Goal: Task Accomplishment & Management: Complete application form

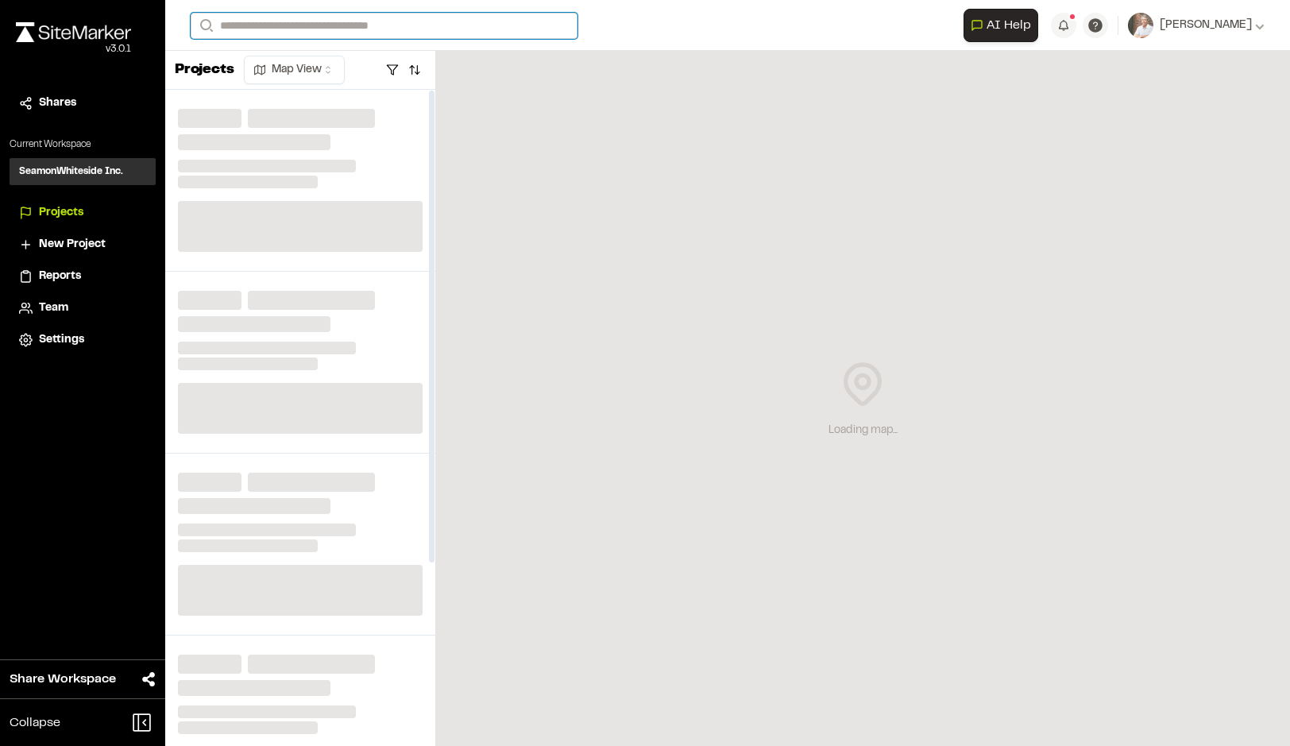
click at [289, 25] on input "Search" at bounding box center [384, 26] width 387 height 26
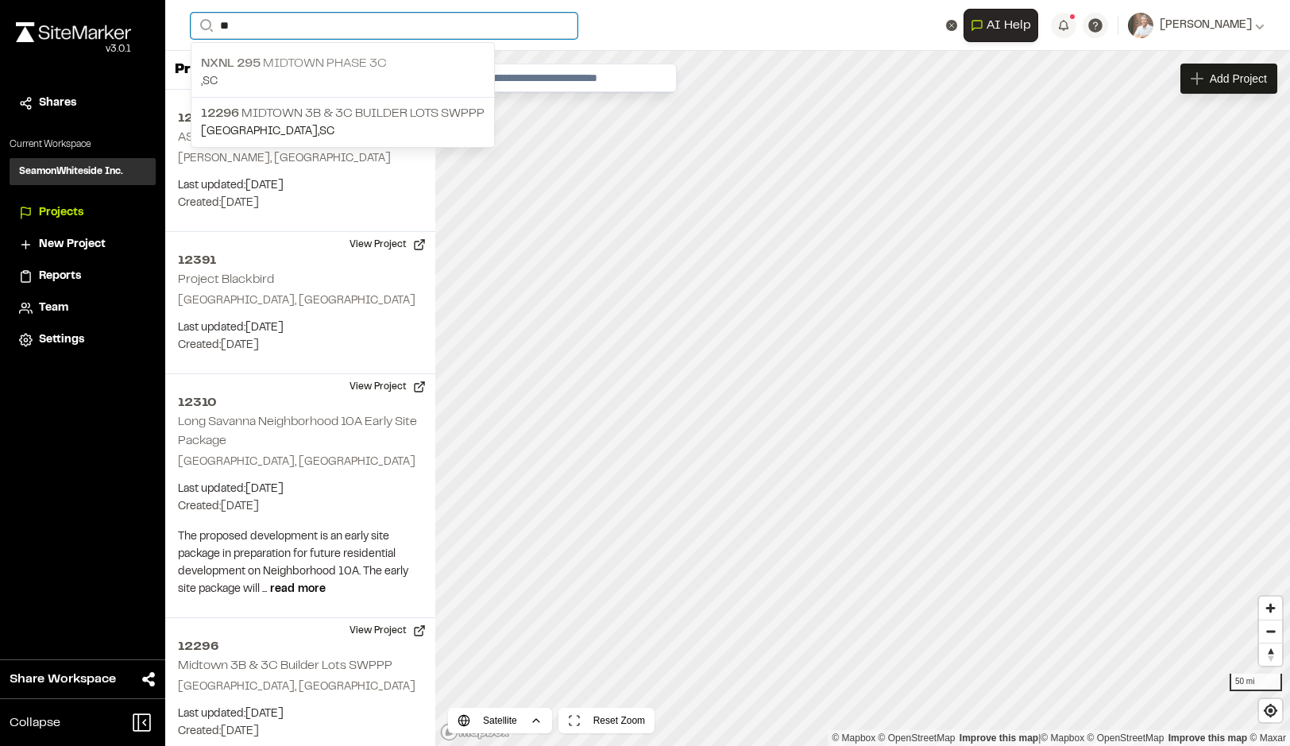
type input "**"
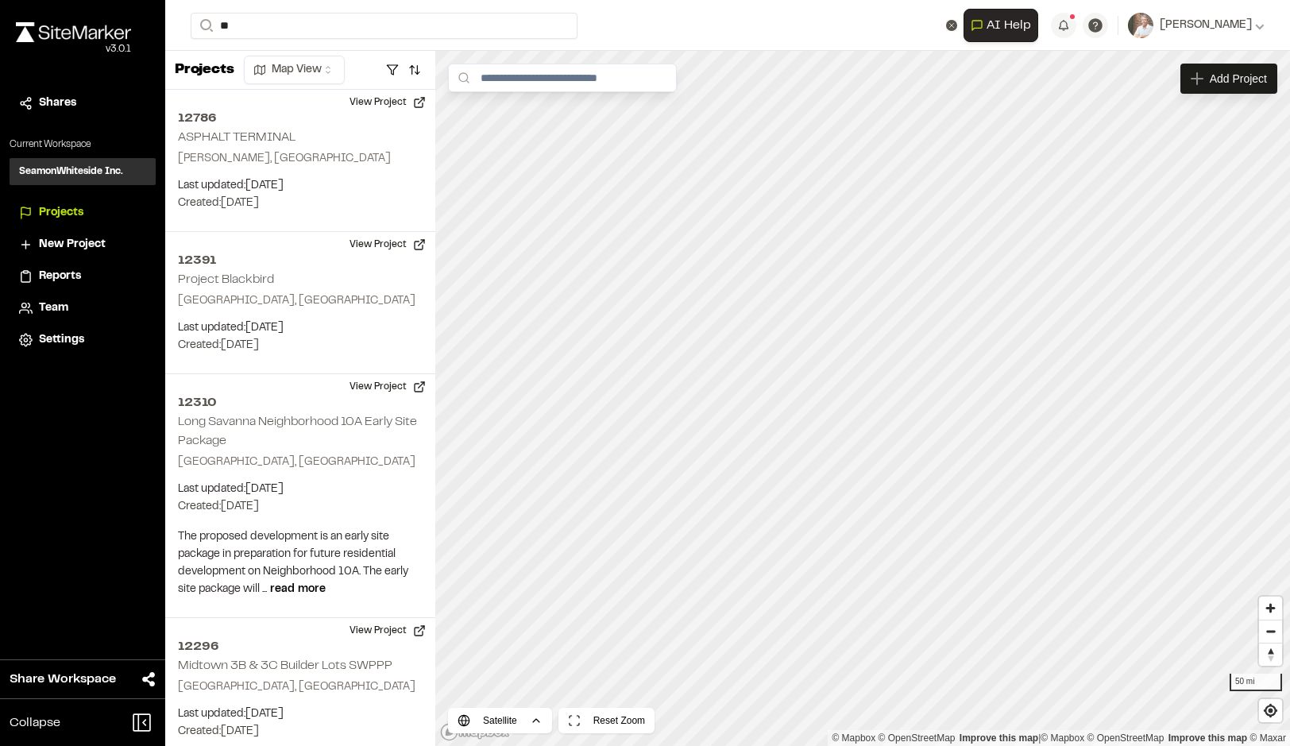
click at [357, 62] on p "NXNL 295 MIDTOWN PHASE 3C" at bounding box center [343, 63] width 284 height 19
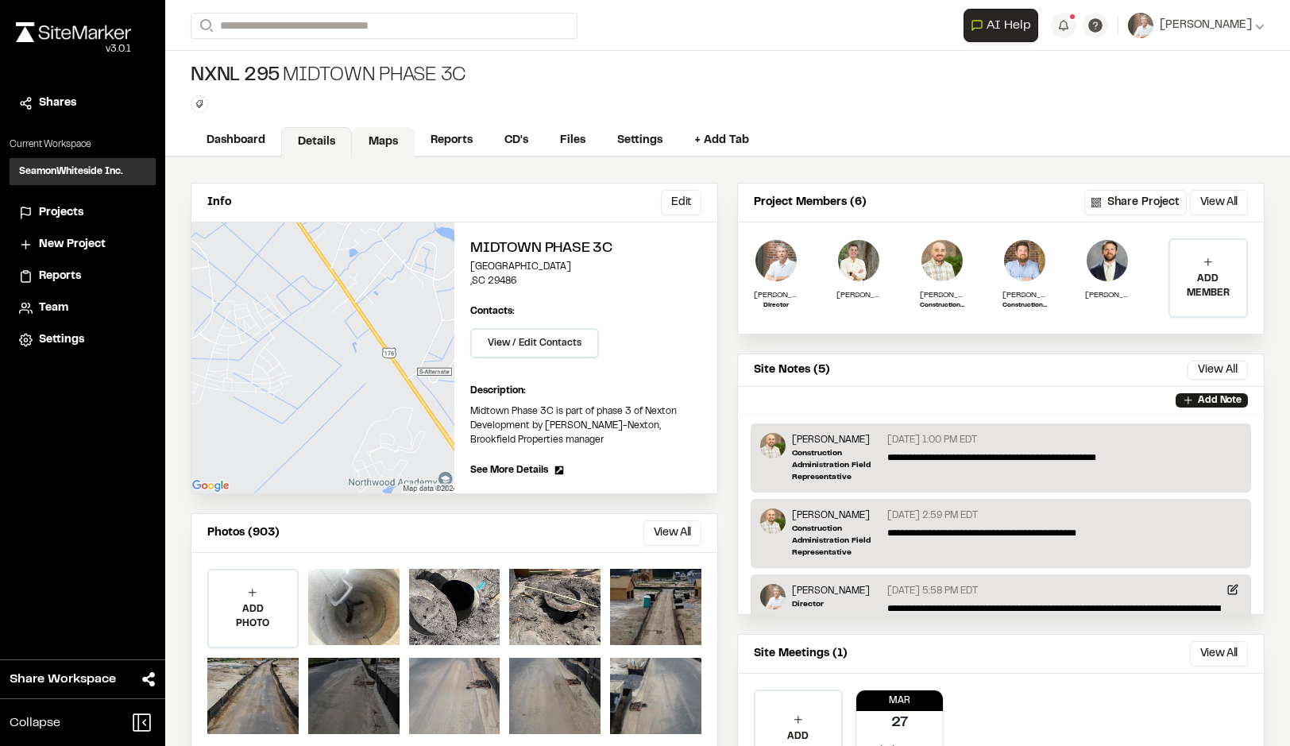
click at [368, 141] on link "Maps" at bounding box center [383, 142] width 63 height 30
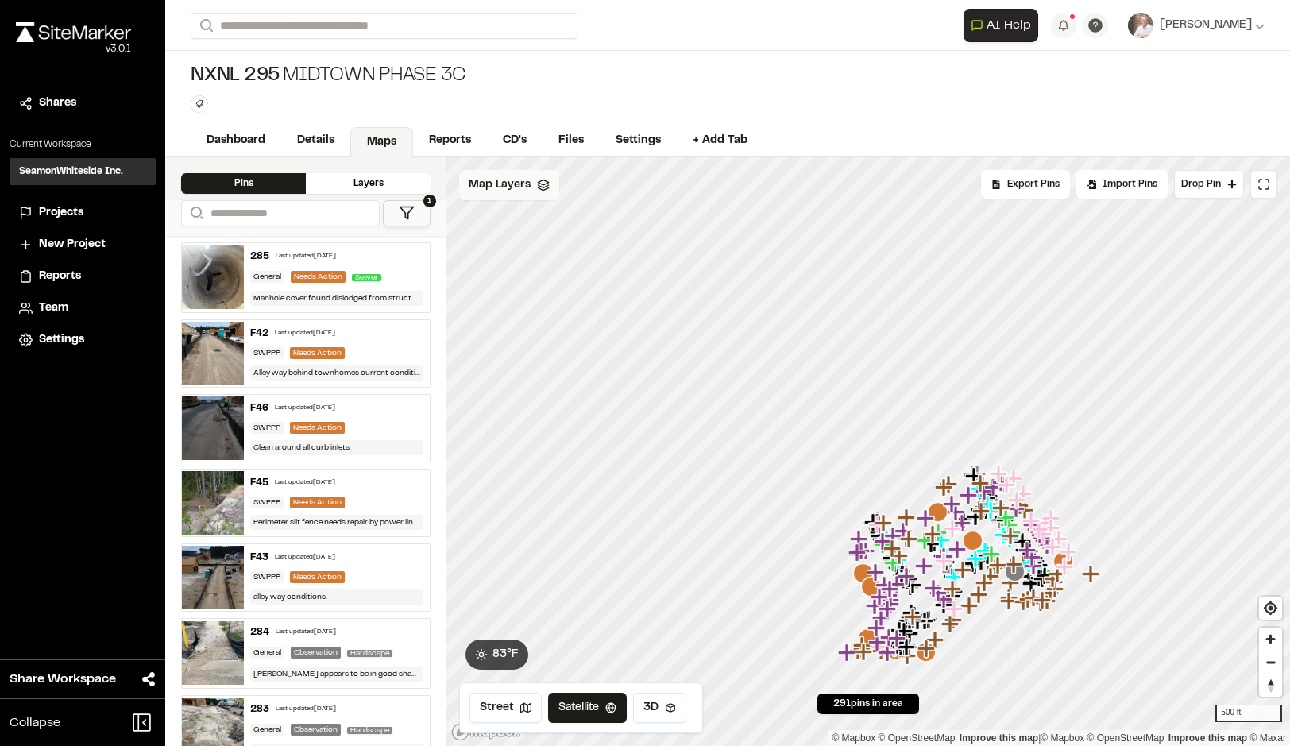
click at [536, 193] on div "Map Layers" at bounding box center [509, 185] width 100 height 30
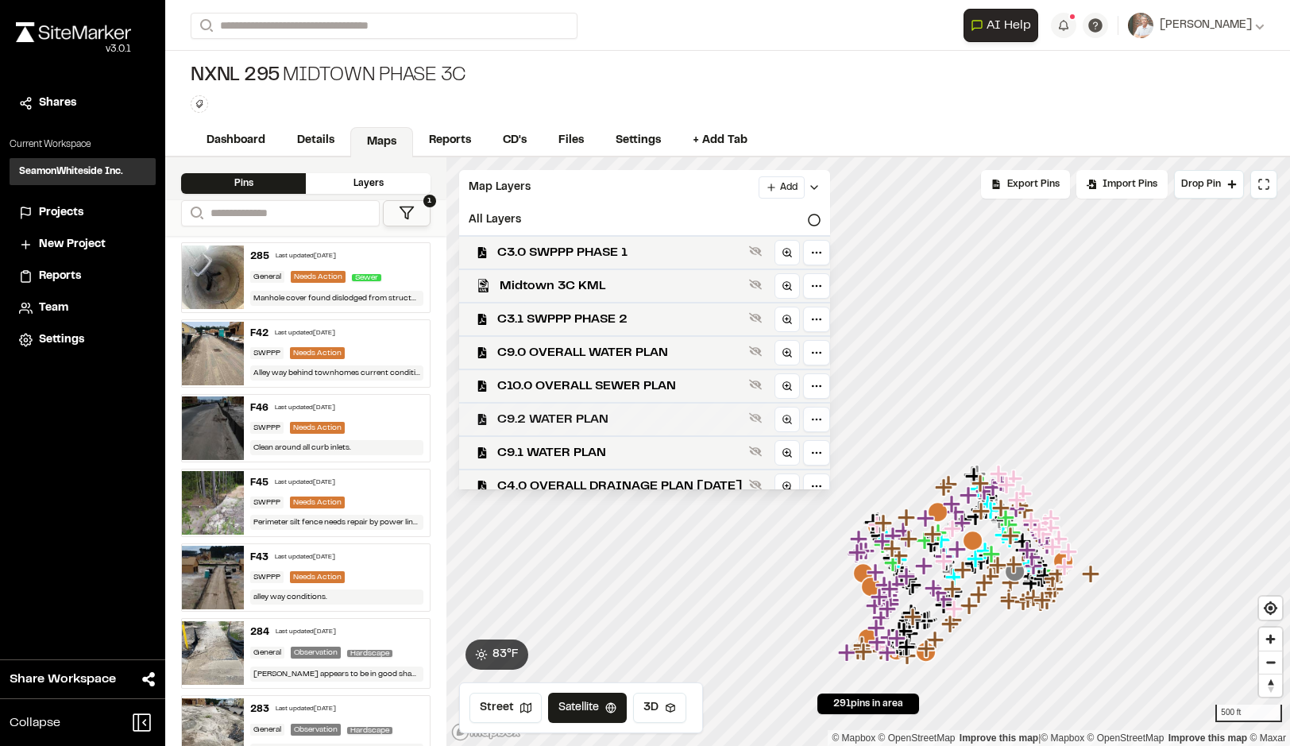
click at [573, 423] on span "C9.2 WATER PLAN" at bounding box center [620, 419] width 246 height 19
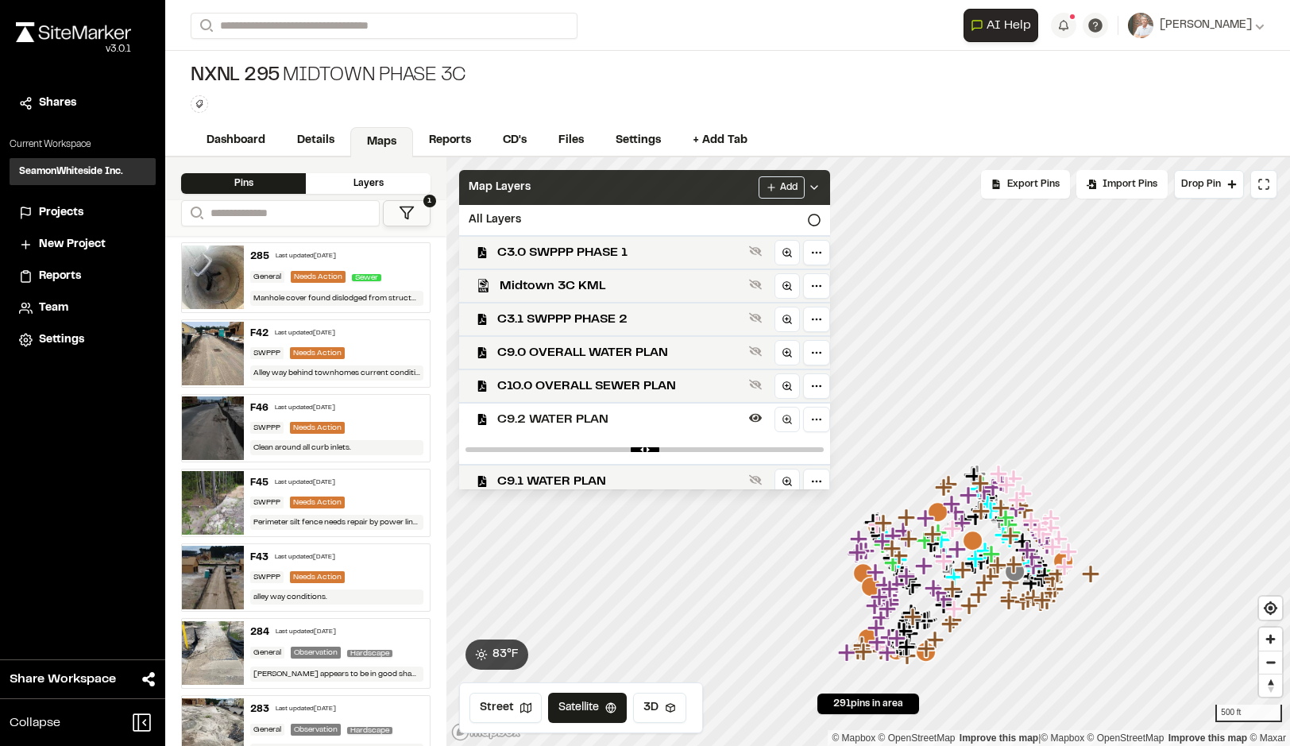
click at [643, 202] on div "Map Layers Add" at bounding box center [644, 187] width 371 height 35
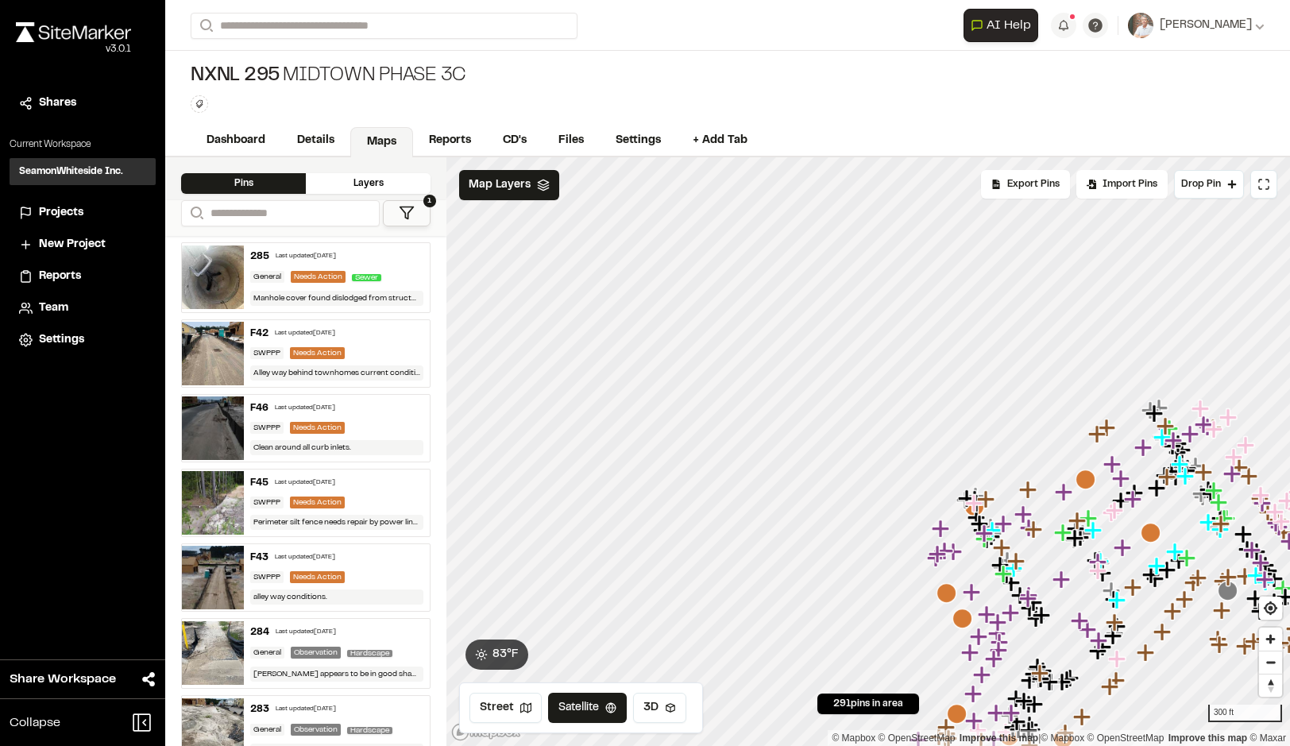
click at [403, 211] on icon at bounding box center [407, 213] width 16 height 16
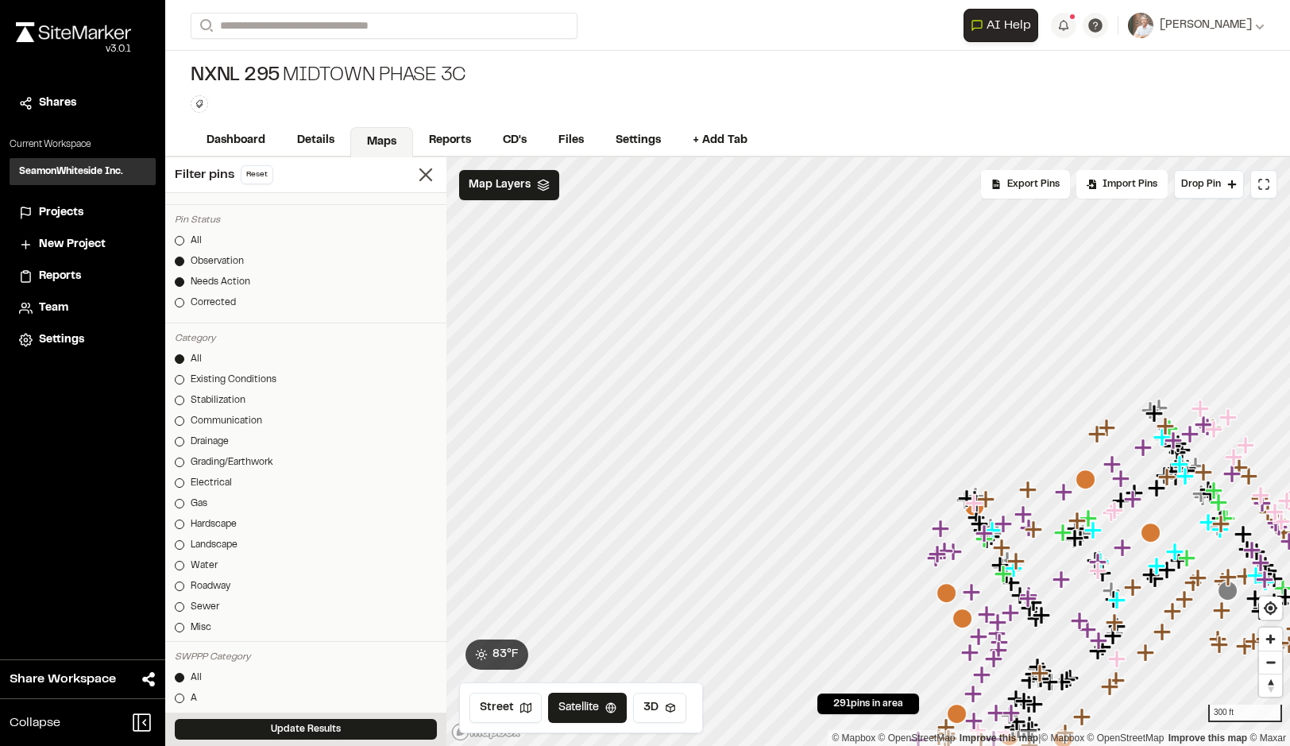
scroll to position [477, 0]
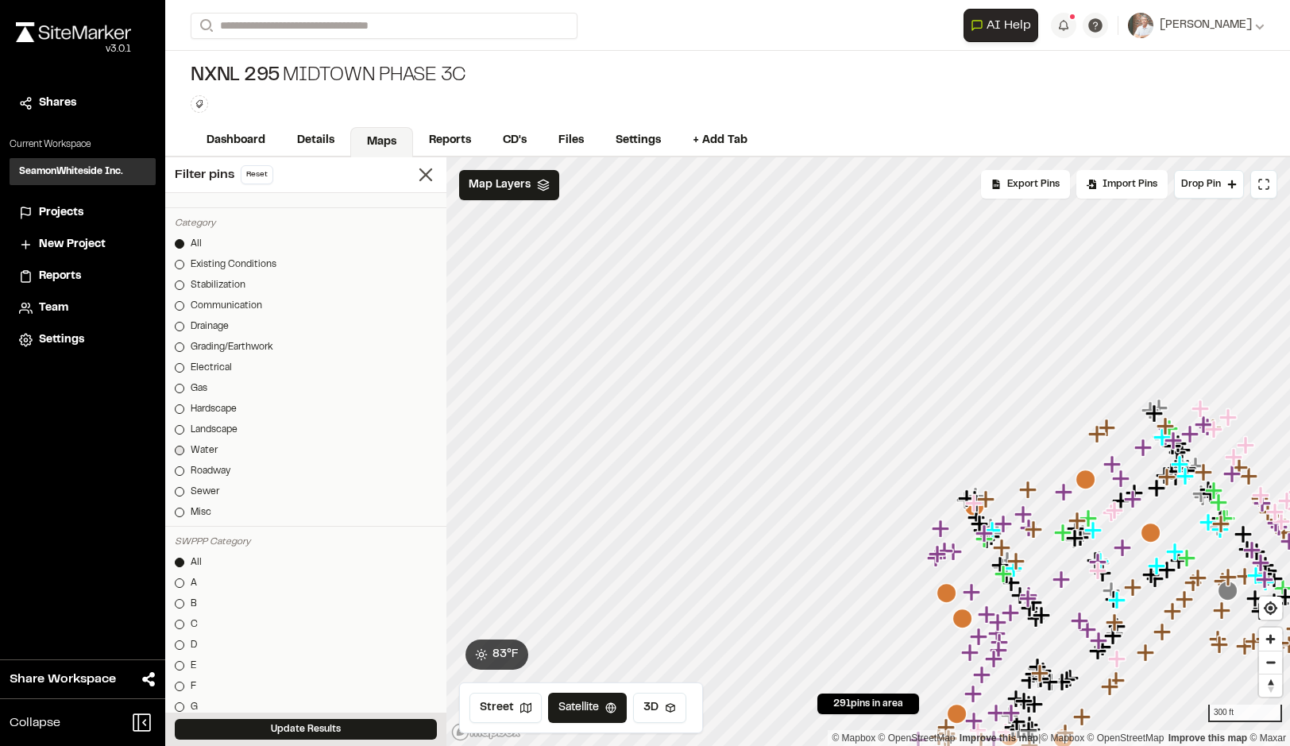
click at [183, 449] on div at bounding box center [180, 451] width 10 height 10
click at [371, 724] on button "Update Results" at bounding box center [306, 729] width 262 height 21
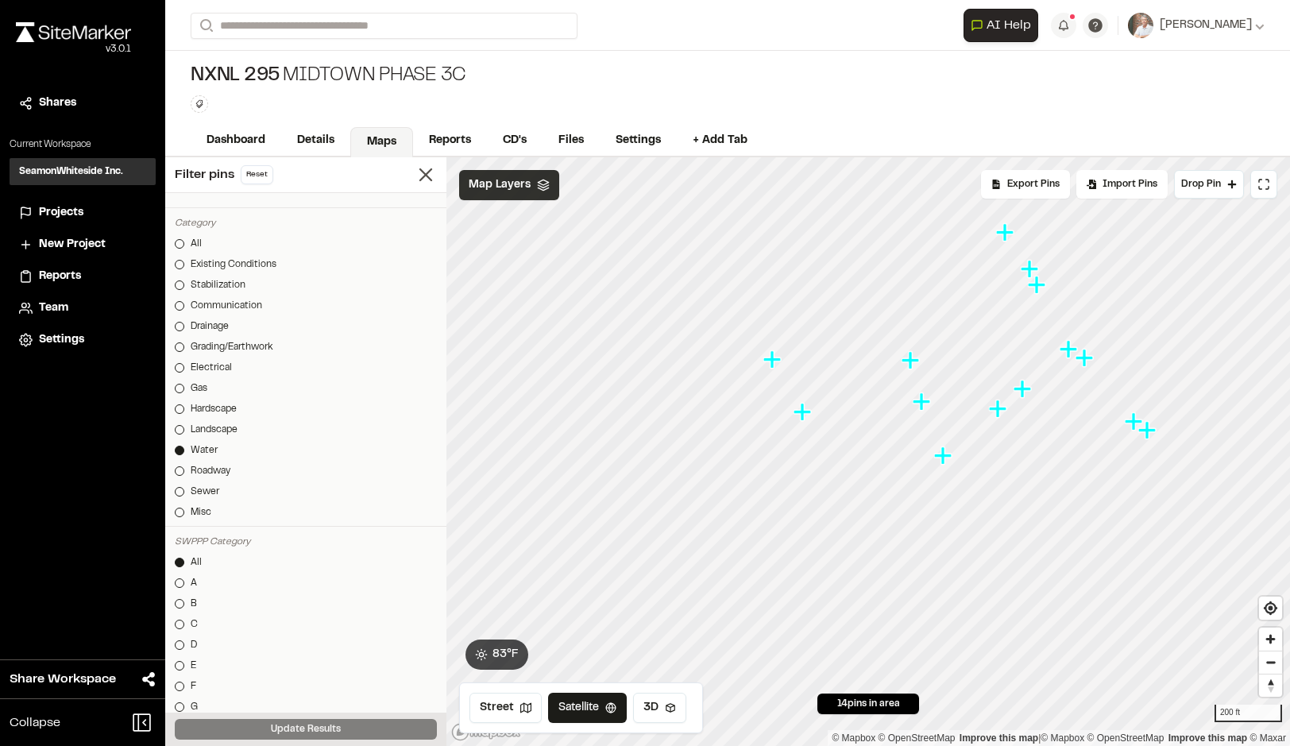
click at [540, 183] on icon at bounding box center [543, 185] width 13 height 13
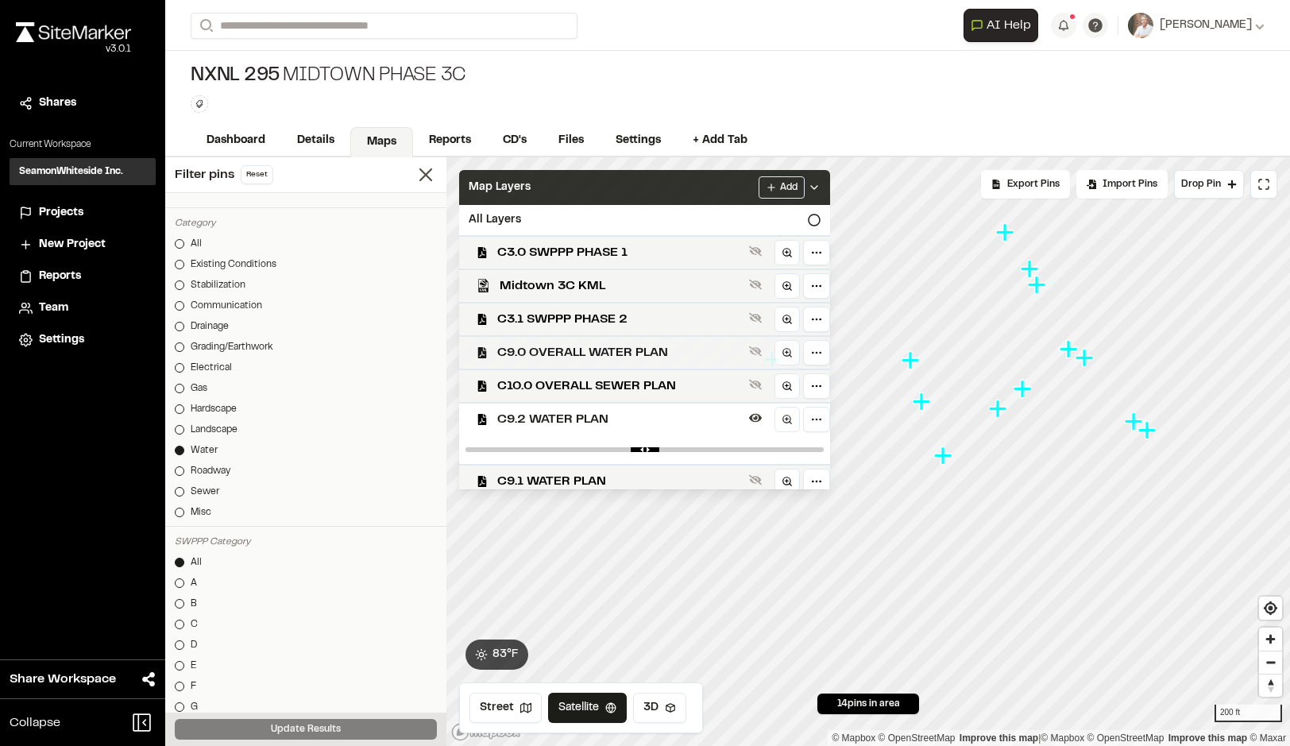
click at [645, 350] on span "C9.0 OVERALL WATER PLAN" at bounding box center [620, 352] width 246 height 19
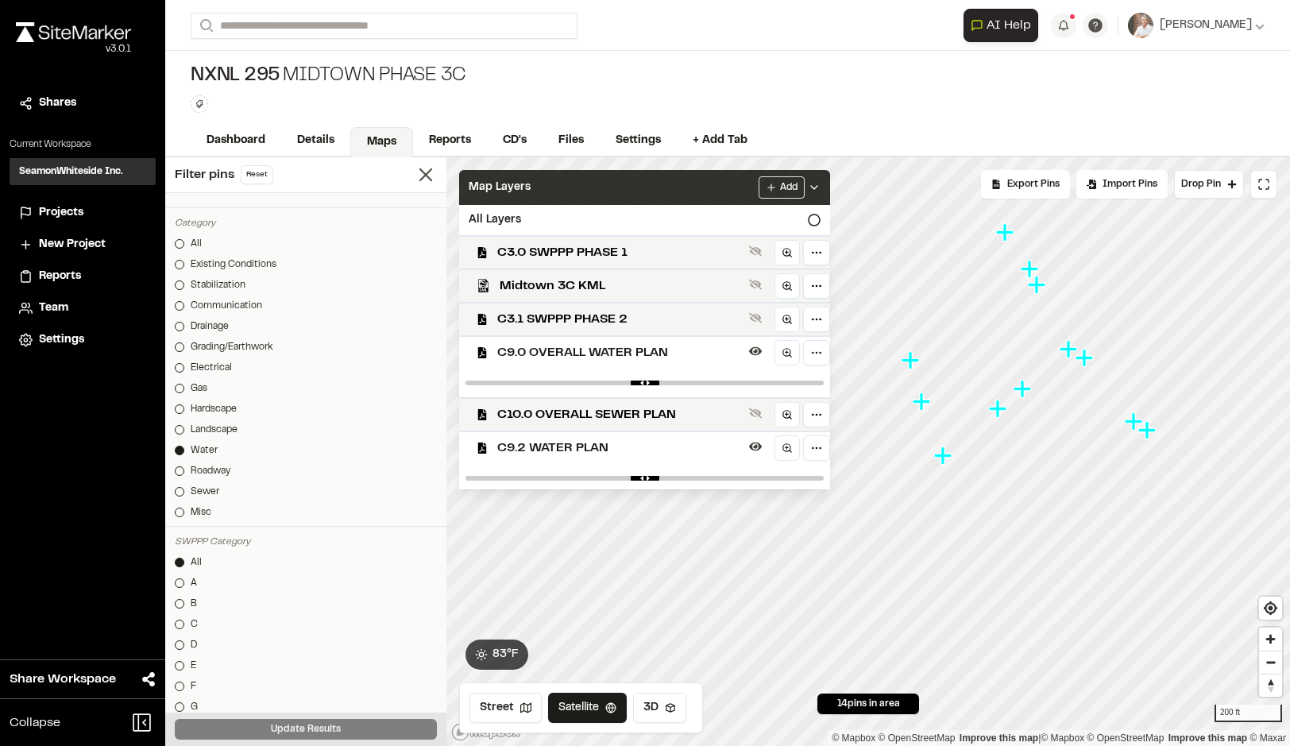
click at [526, 462] on div "C9.2 WATER PLAN" at bounding box center [639, 447] width 384 height 33
click at [598, 199] on div "Map Layers Add" at bounding box center [644, 187] width 371 height 35
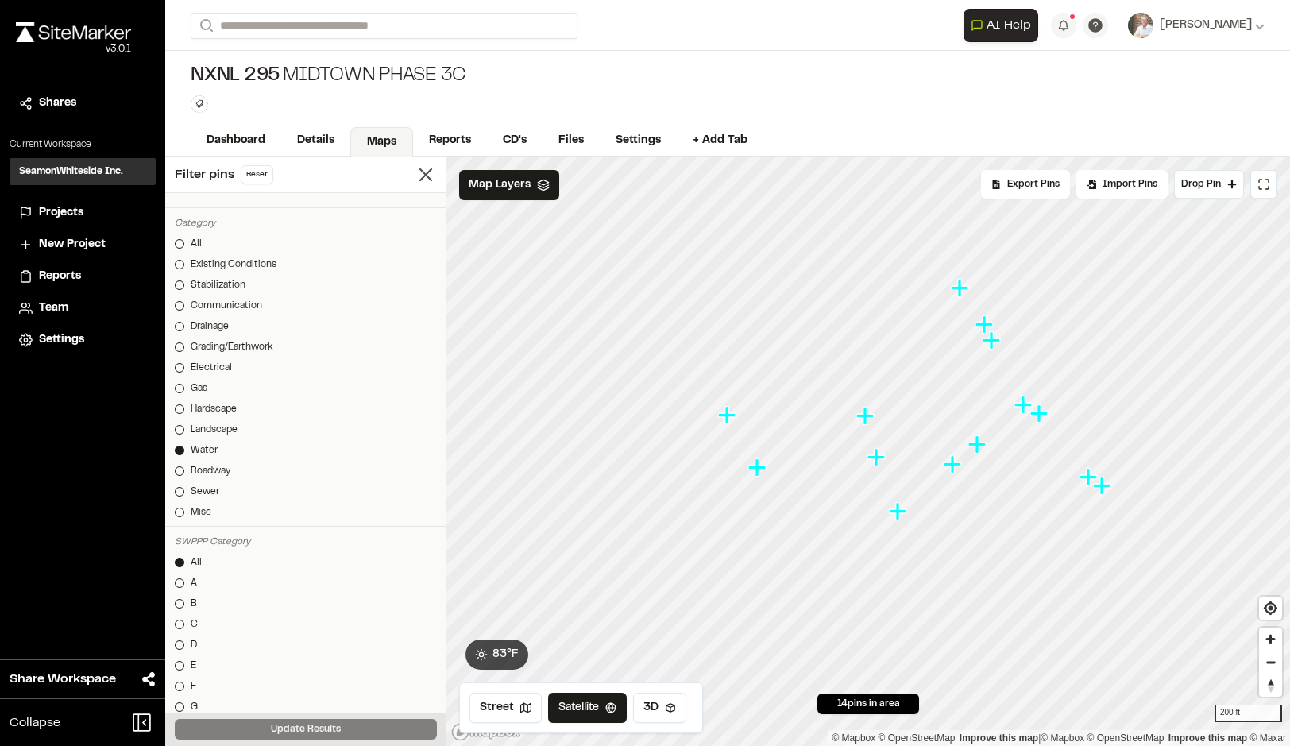
drag, startPoint x: 1012, startPoint y: 420, endPoint x: 974, endPoint y: 445, distance: 45.4
click at [977, 446] on icon "Map marker" at bounding box center [977, 443] width 17 height 17
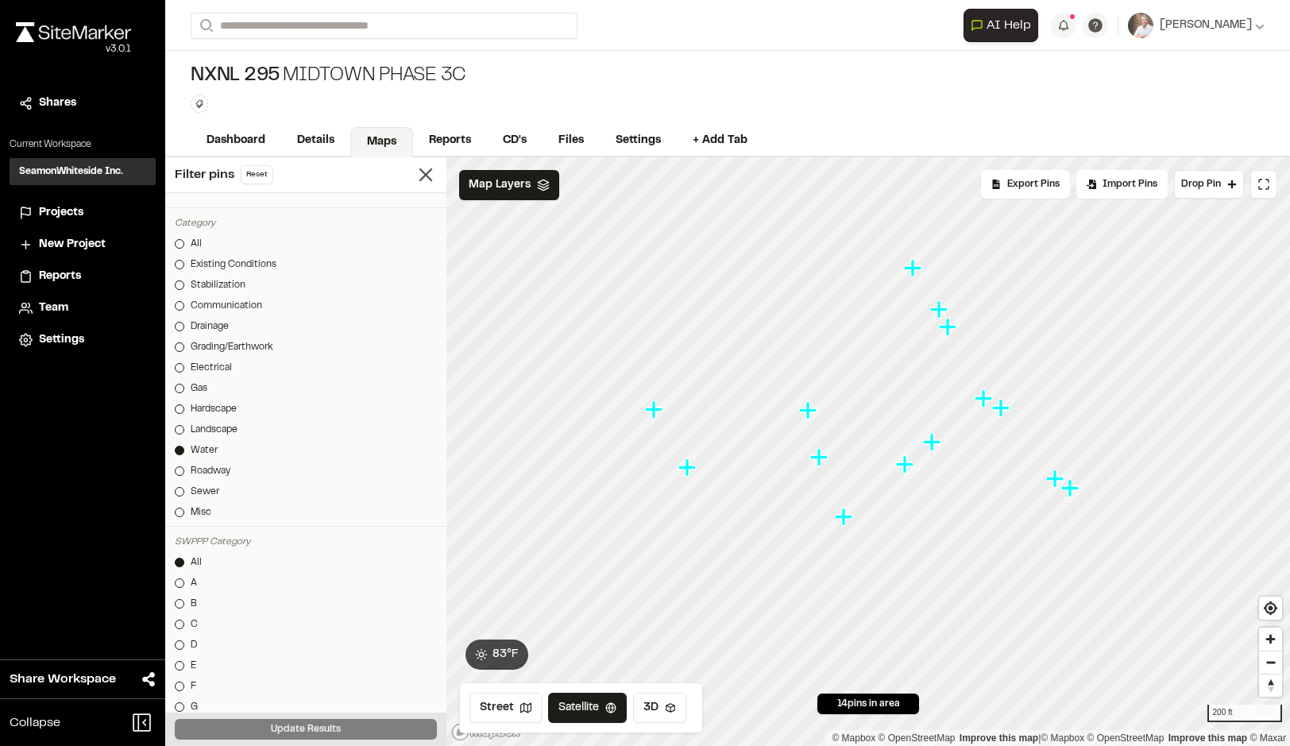
click at [922, 157] on div at bounding box center [869, 157] width 844 height 0
click at [653, 410] on icon "Map marker" at bounding box center [652, 408] width 17 height 17
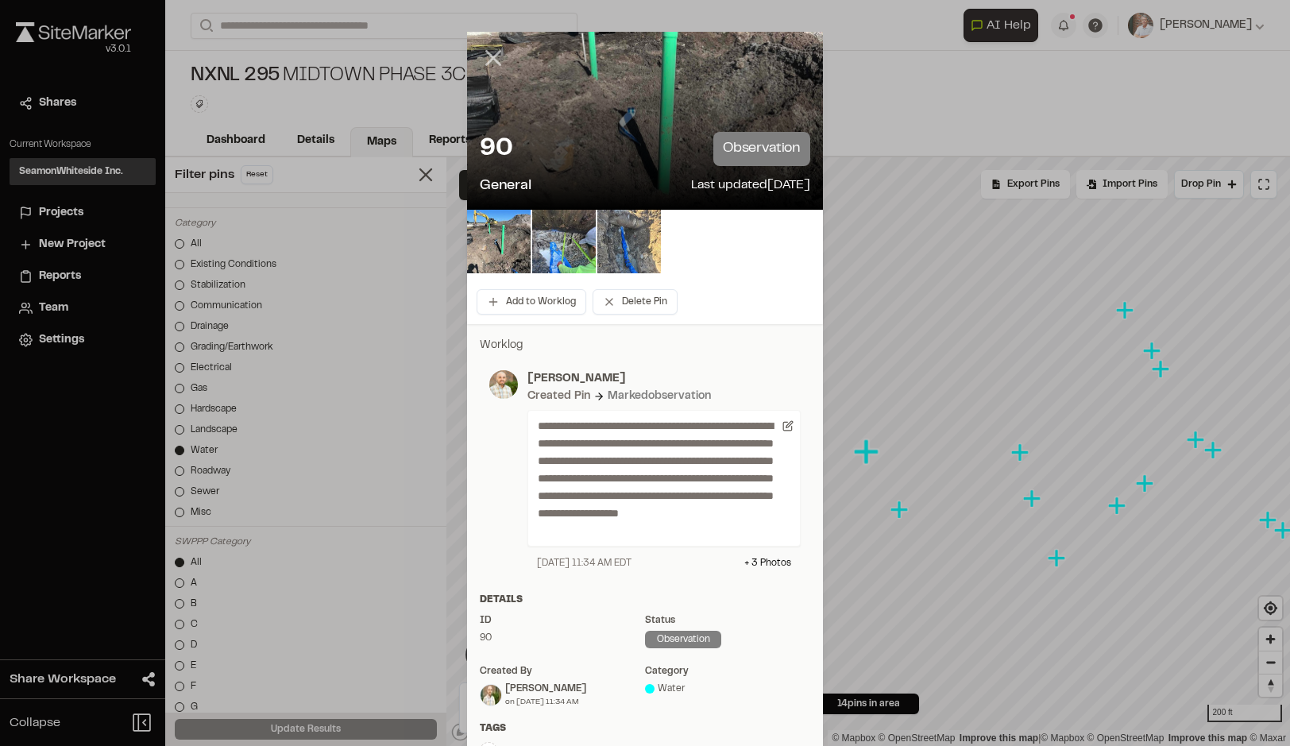
drag, startPoint x: 483, startPoint y: 57, endPoint x: 488, endPoint y: 78, distance: 21.2
click at [482, 57] on icon at bounding box center [493, 57] width 27 height 27
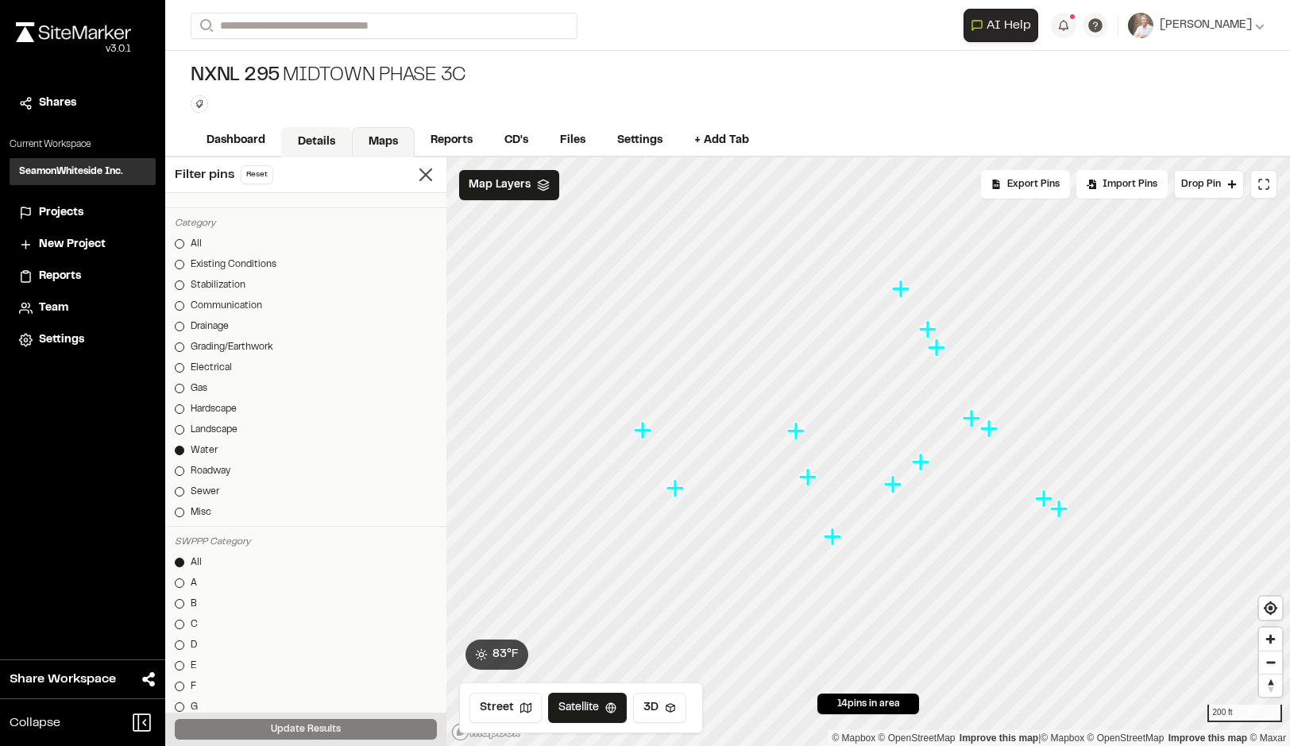
click at [323, 137] on link "Details" at bounding box center [316, 142] width 71 height 30
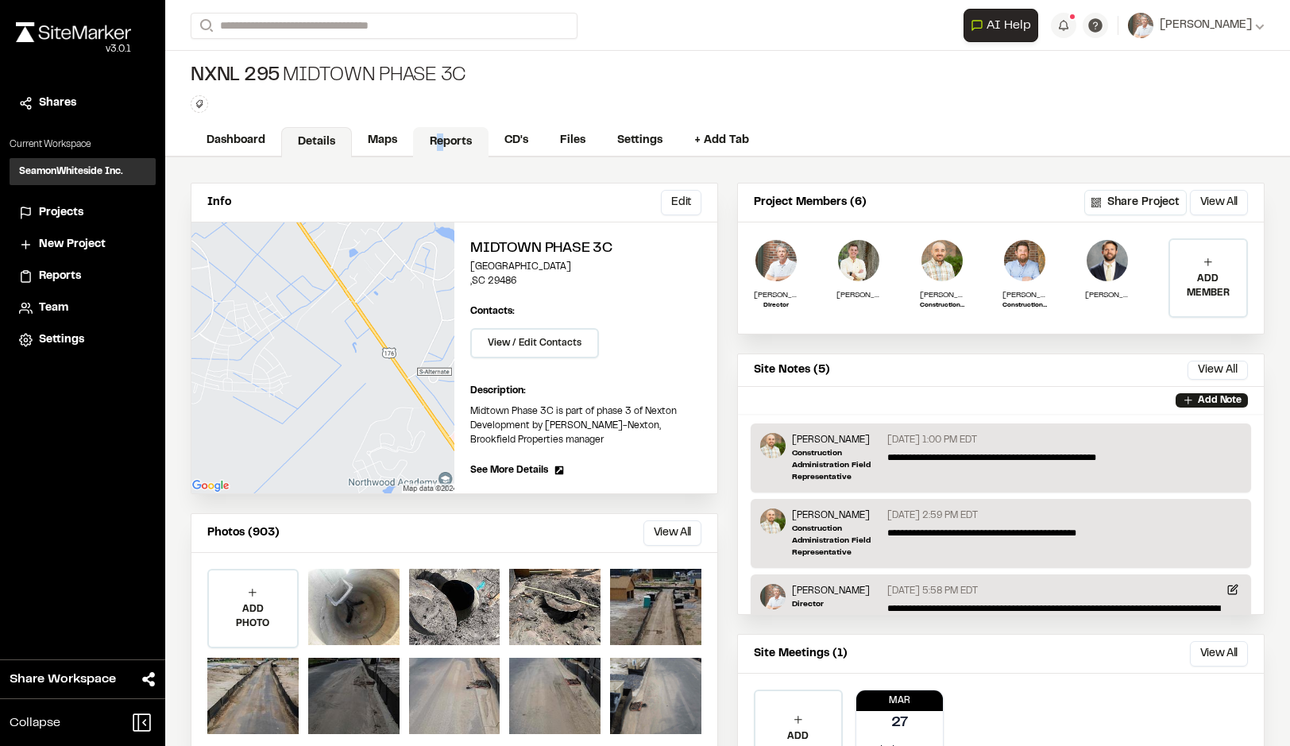
click at [440, 136] on link "Reports" at bounding box center [450, 142] width 75 height 30
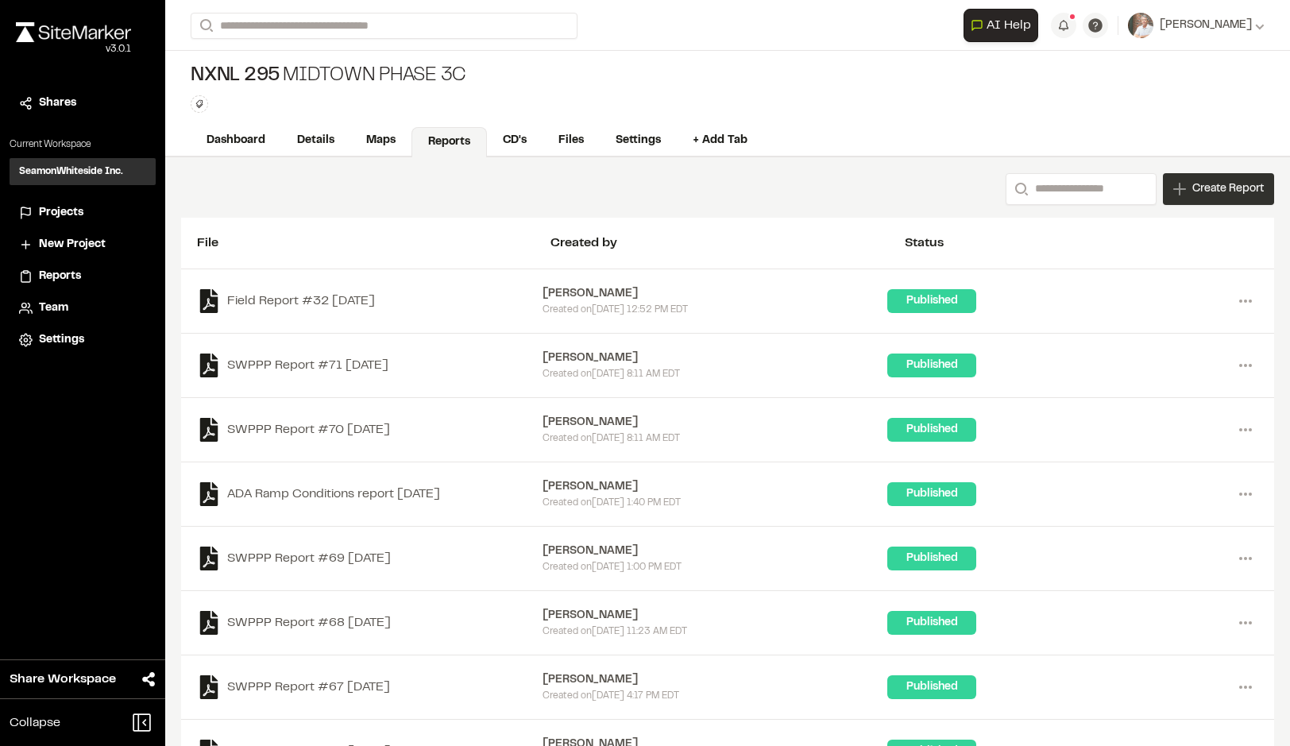
click at [1193, 189] on span "Create Report" at bounding box center [1229, 188] width 72 height 17
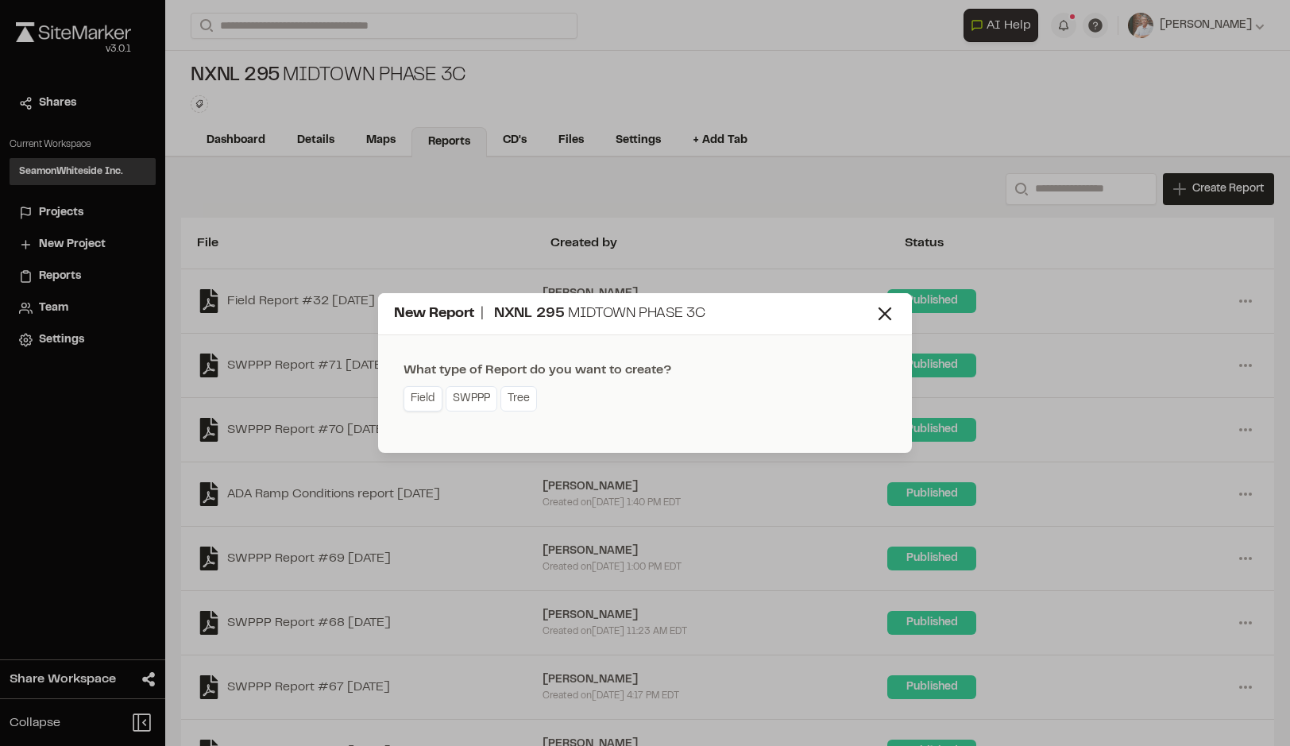
click at [423, 397] on link "Field" at bounding box center [423, 398] width 39 height 25
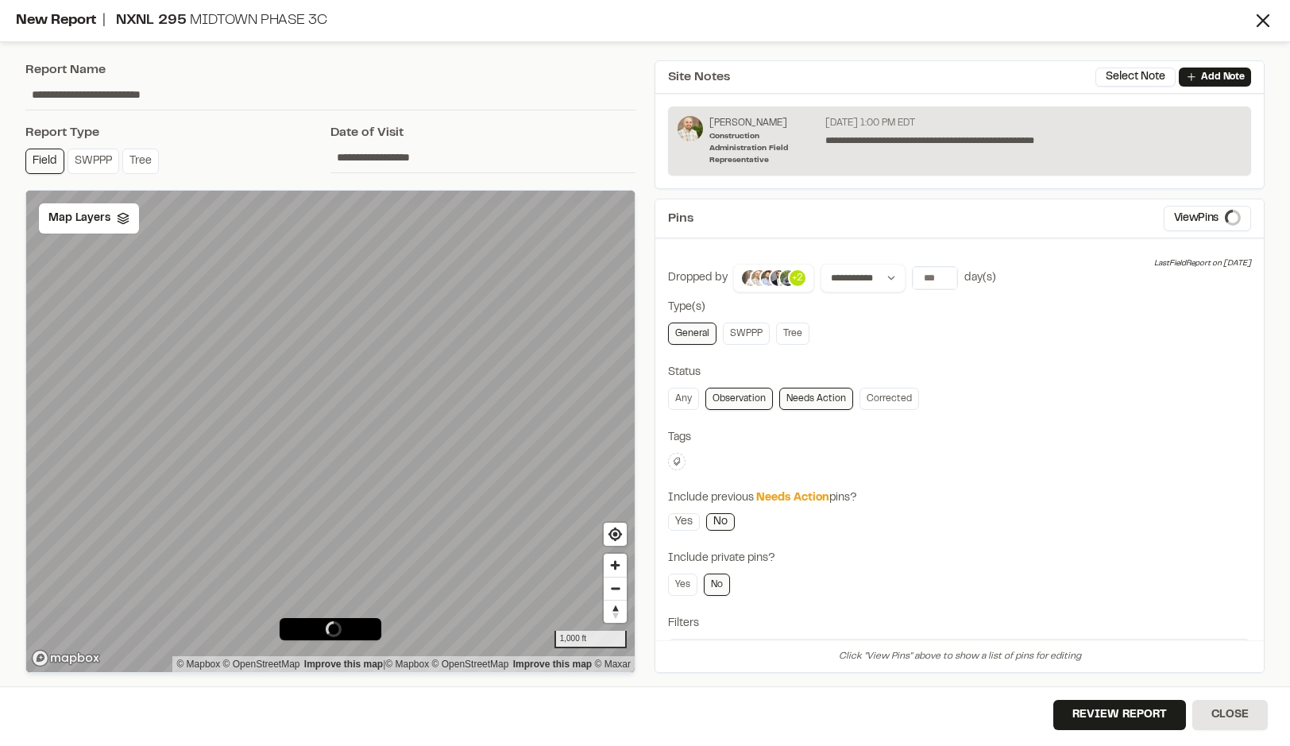
click at [110, 93] on input "**********" at bounding box center [330, 94] width 610 height 30
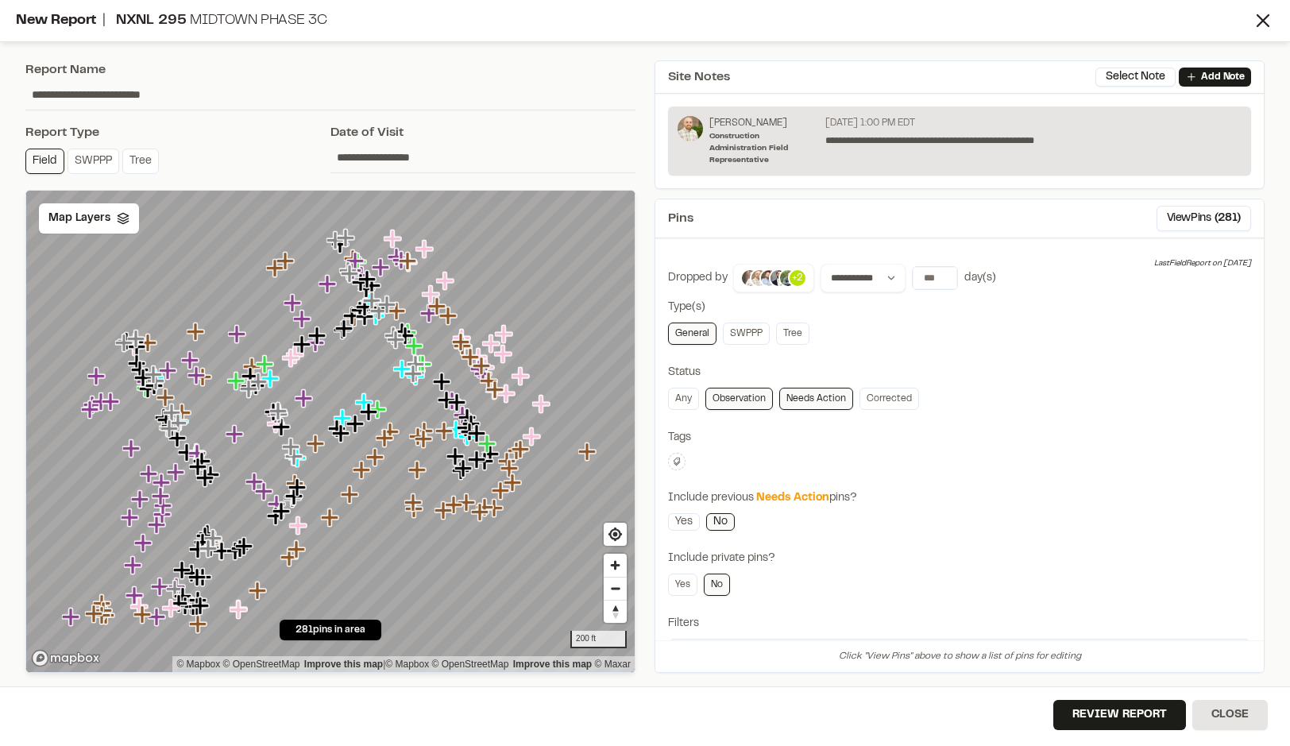
click at [395, 157] on input "**********" at bounding box center [483, 157] width 305 height 30
click at [549, 156] on input "**********" at bounding box center [483, 157] width 305 height 30
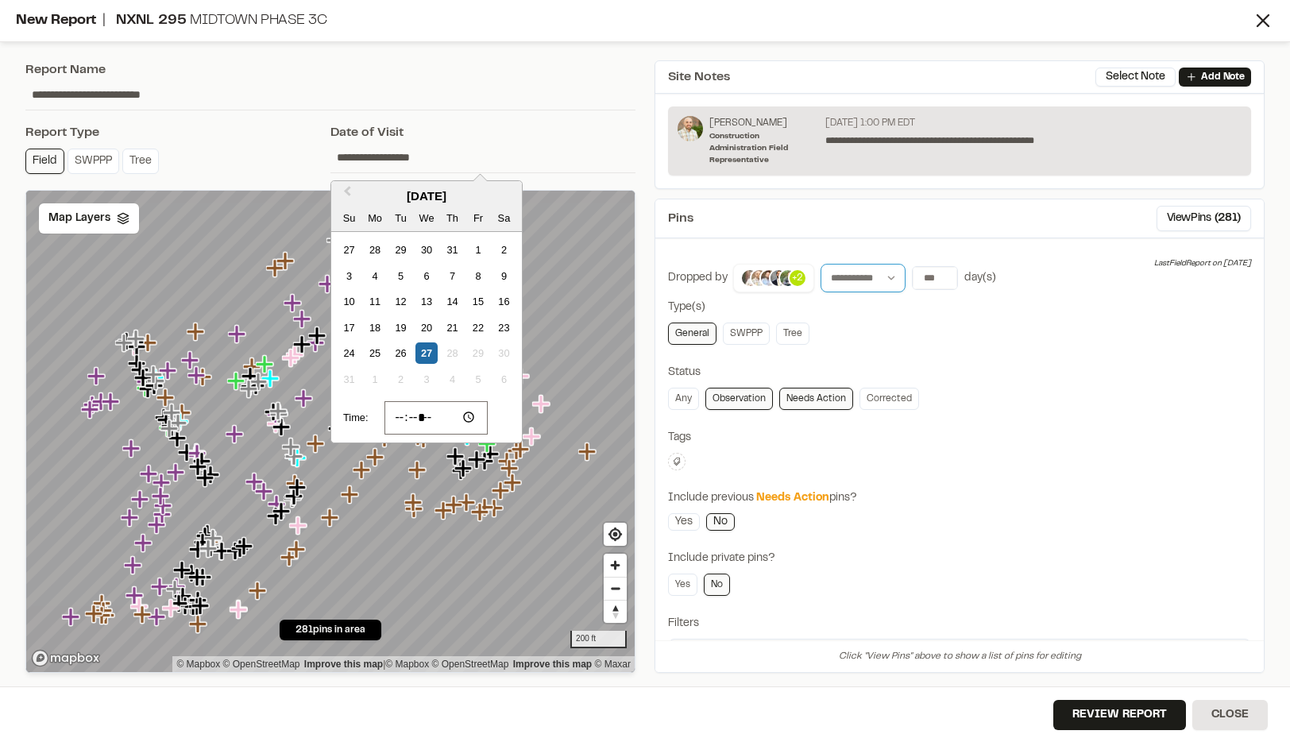
click at [878, 284] on select "**********" at bounding box center [863, 278] width 85 height 29
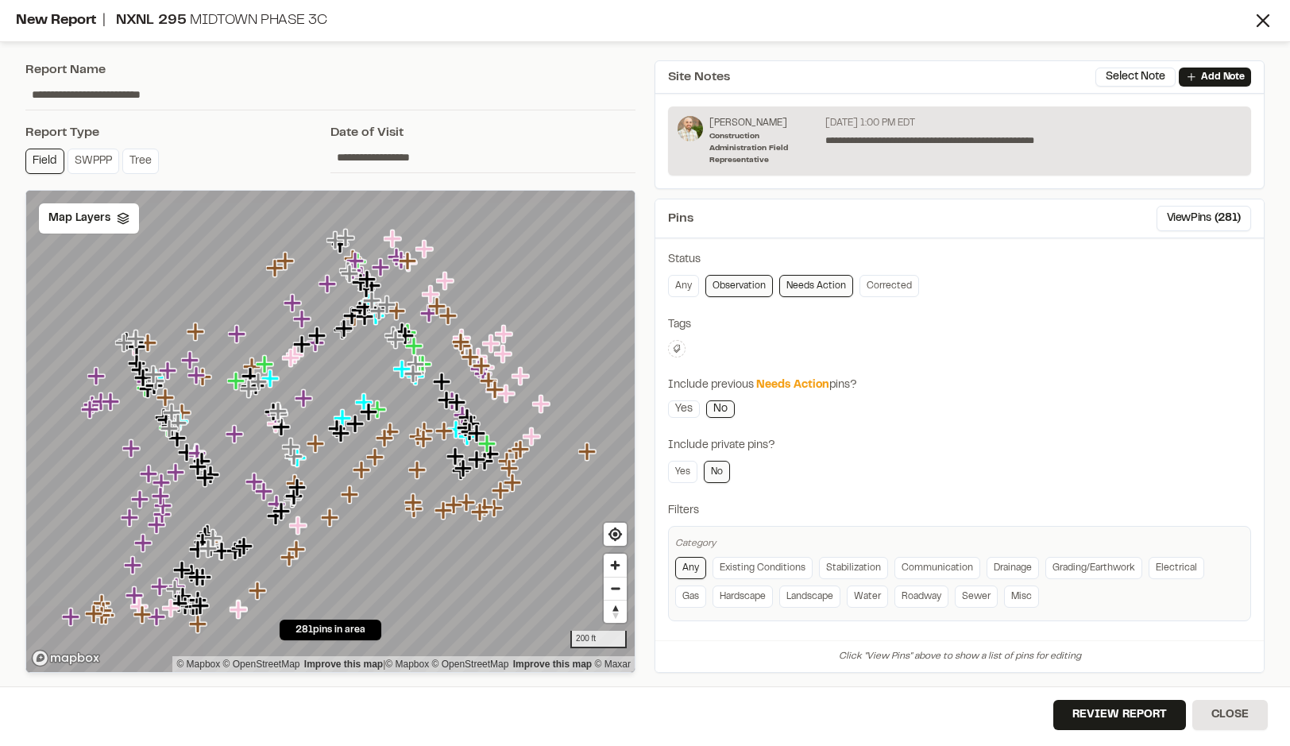
scroll to position [116, 0]
click at [860, 590] on link "Water" at bounding box center [867, 593] width 41 height 22
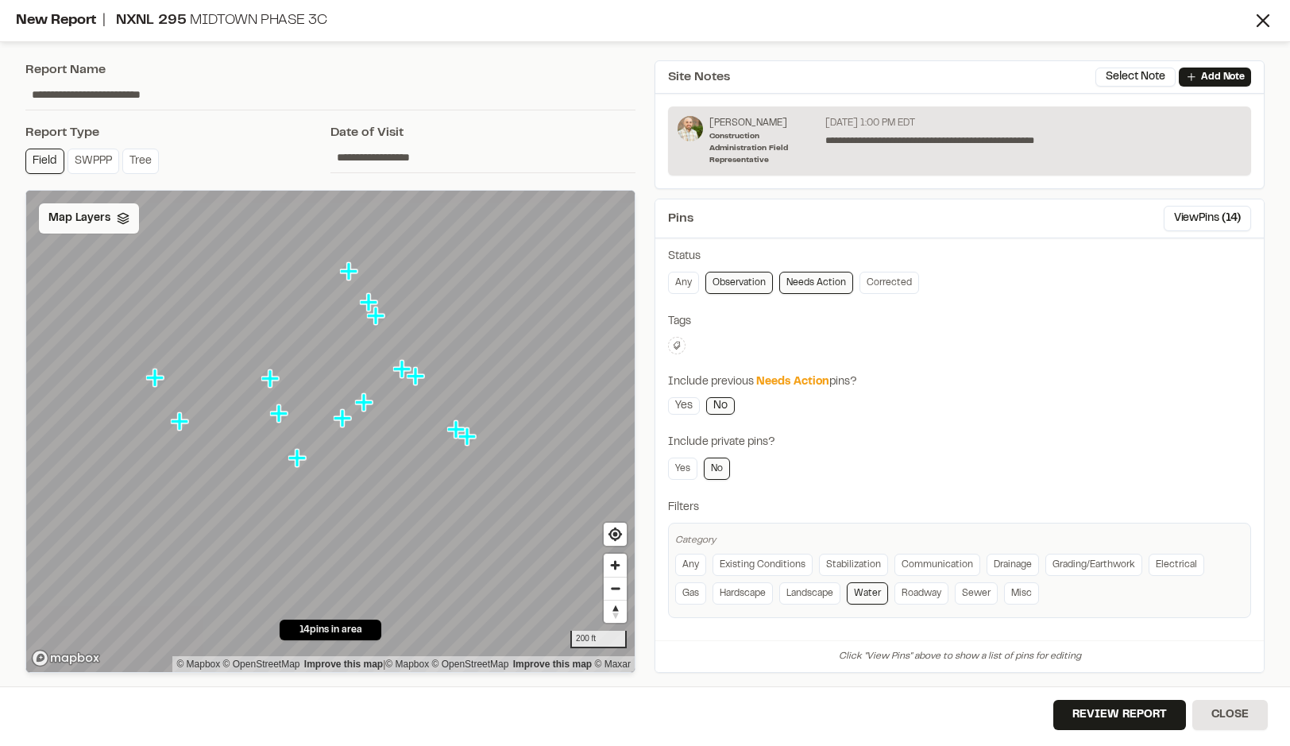
click at [125, 218] on icon at bounding box center [123, 218] width 13 height 13
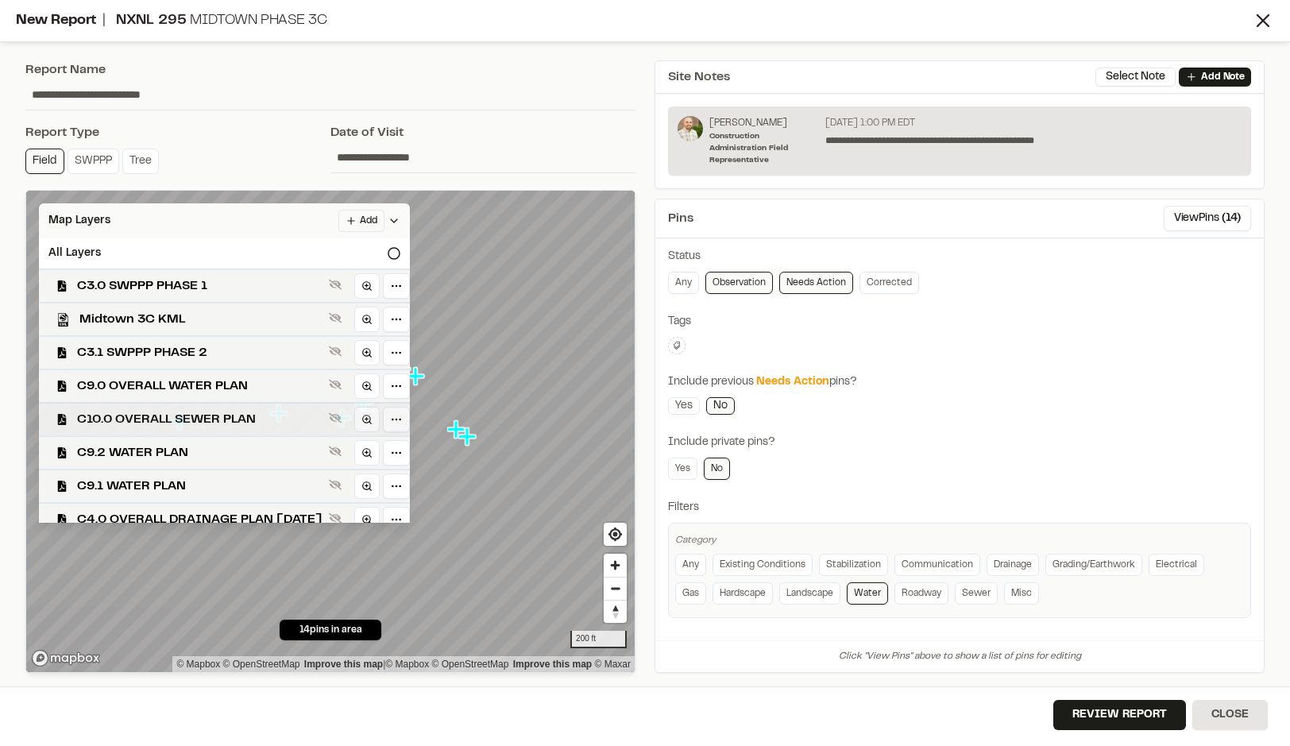
click at [149, 415] on span "C10.0 OVERALL SEWER PLAN" at bounding box center [200, 419] width 246 height 19
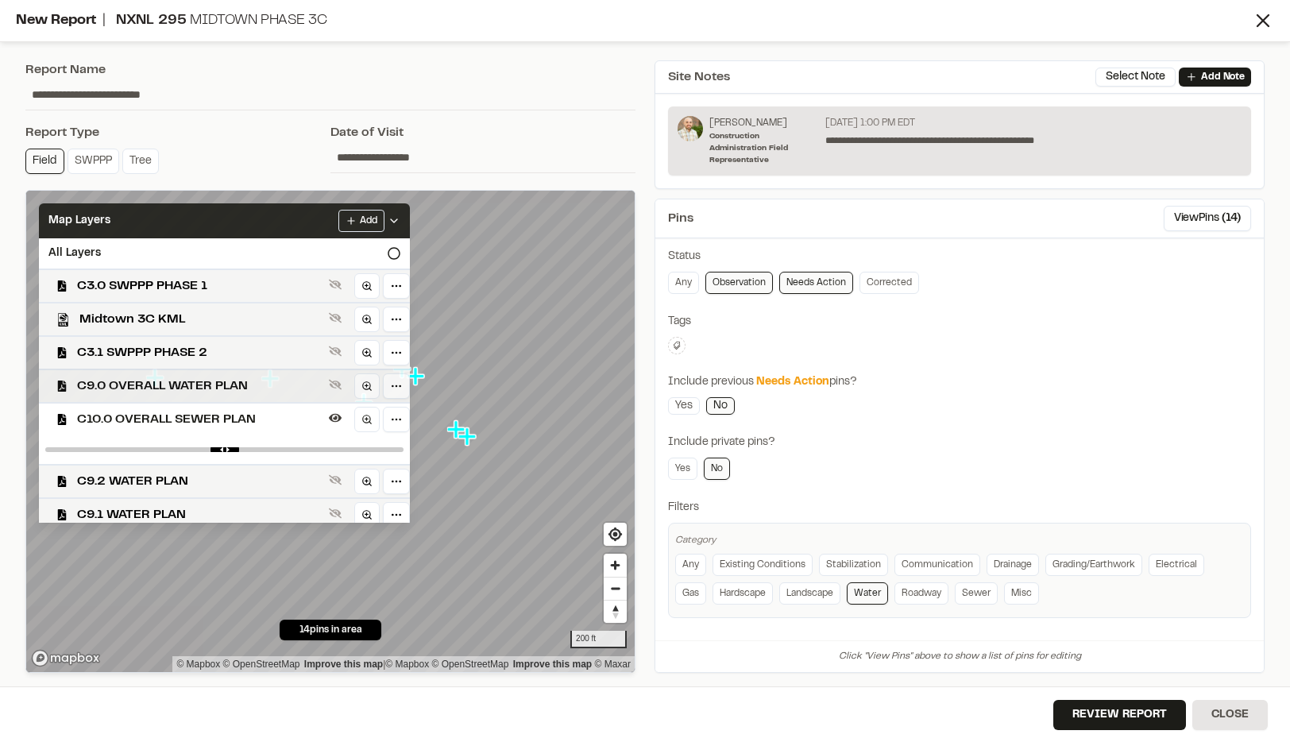
click at [141, 417] on span "C10.0 OVERALL SEWER PLAN" at bounding box center [200, 419] width 246 height 19
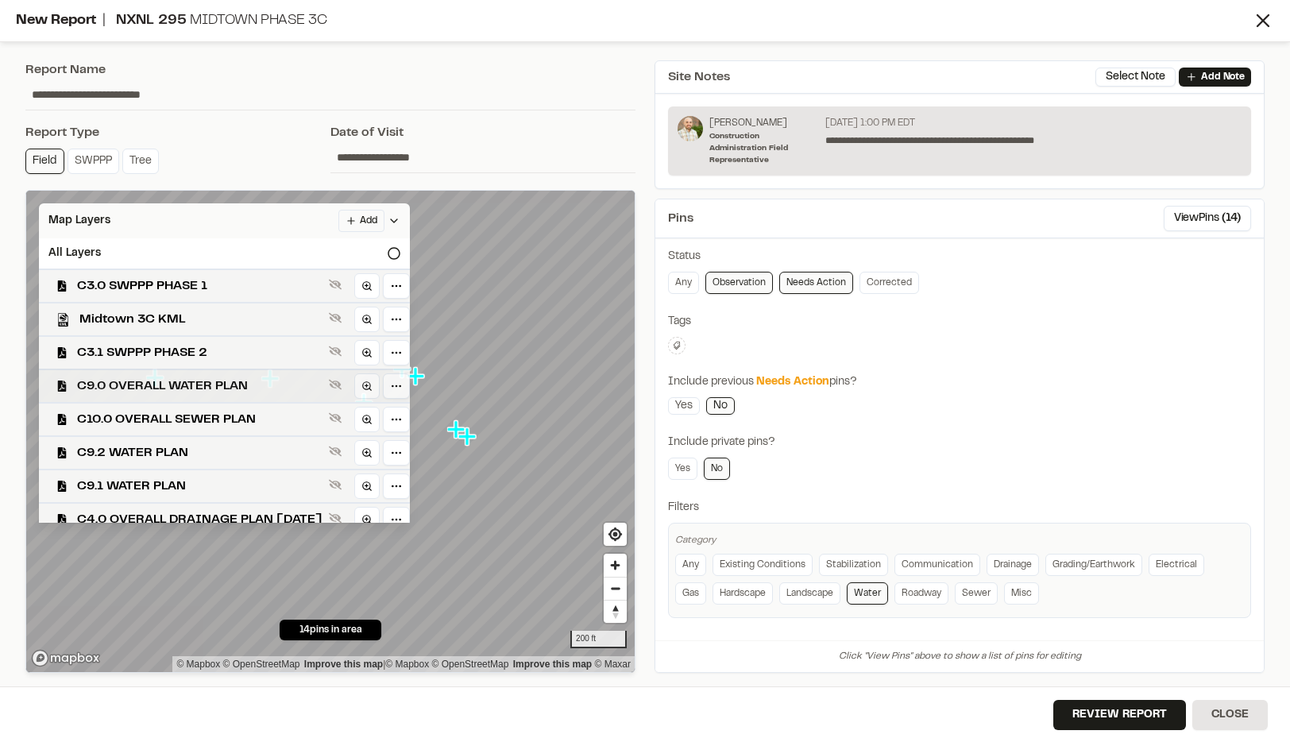
click at [138, 381] on span "C9.0 OVERALL WATER PLAN" at bounding box center [200, 386] width 246 height 19
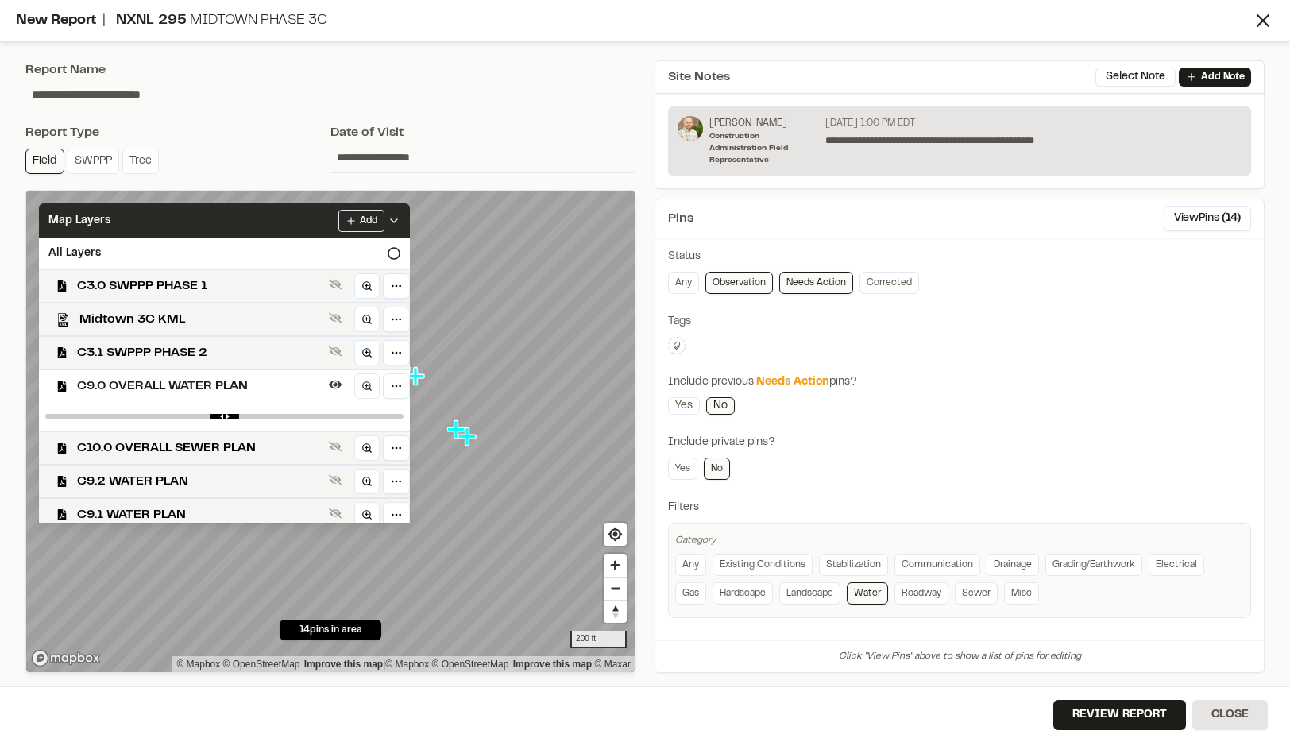
click at [153, 226] on div "Map Layers Add" at bounding box center [224, 220] width 371 height 35
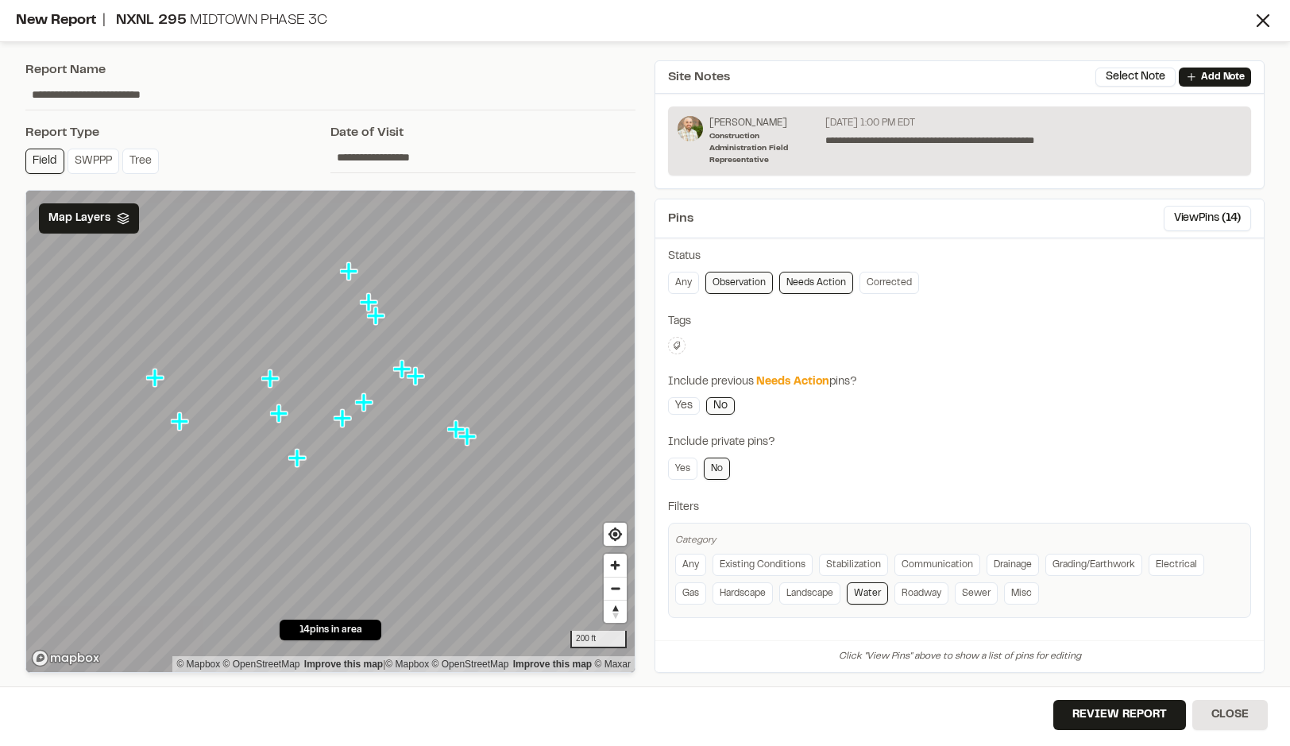
click at [358, 396] on icon "Map marker" at bounding box center [365, 403] width 21 height 21
drag, startPoint x: 360, startPoint y: 396, endPoint x: 366, endPoint y: 412, distance: 17.1
click at [370, 157] on input "**********" at bounding box center [483, 157] width 305 height 30
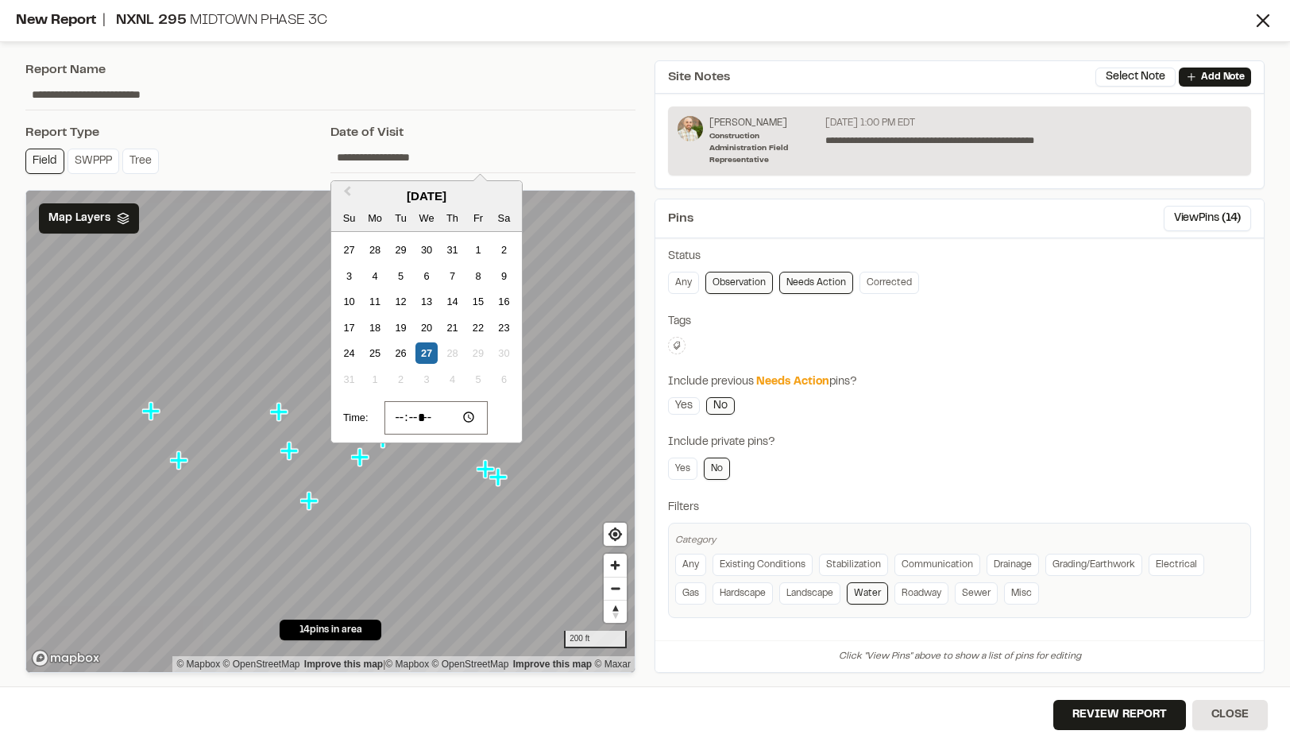
click at [485, 128] on div "Date of Visit" at bounding box center [483, 132] width 305 height 19
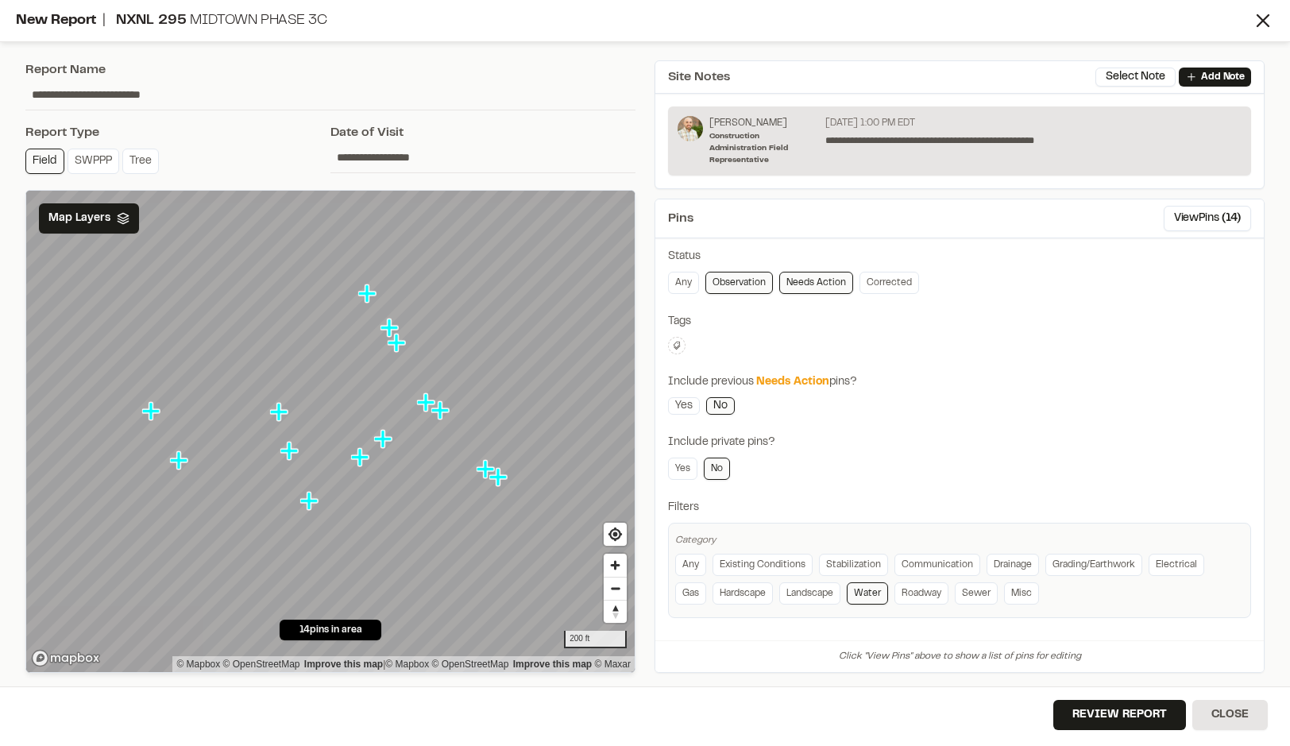
click at [234, 83] on div "**********" at bounding box center [330, 85] width 610 height 50
drag, startPoint x: 225, startPoint y: 87, endPoint x: 227, endPoint y: 96, distance: 9.1
click at [225, 88] on input "**********" at bounding box center [330, 94] width 610 height 30
type input "**********"
click at [672, 106] on icon at bounding box center [672, 110] width 10 height 10
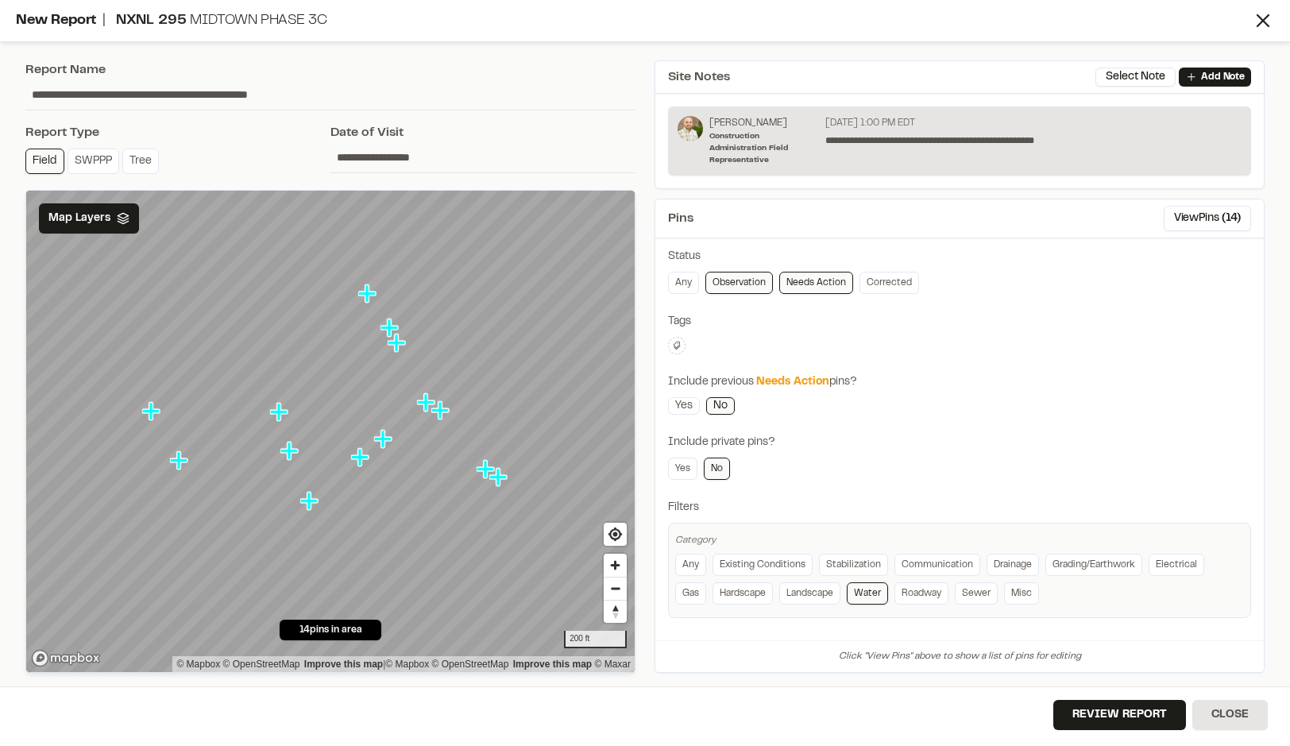
scroll to position [63, 0]
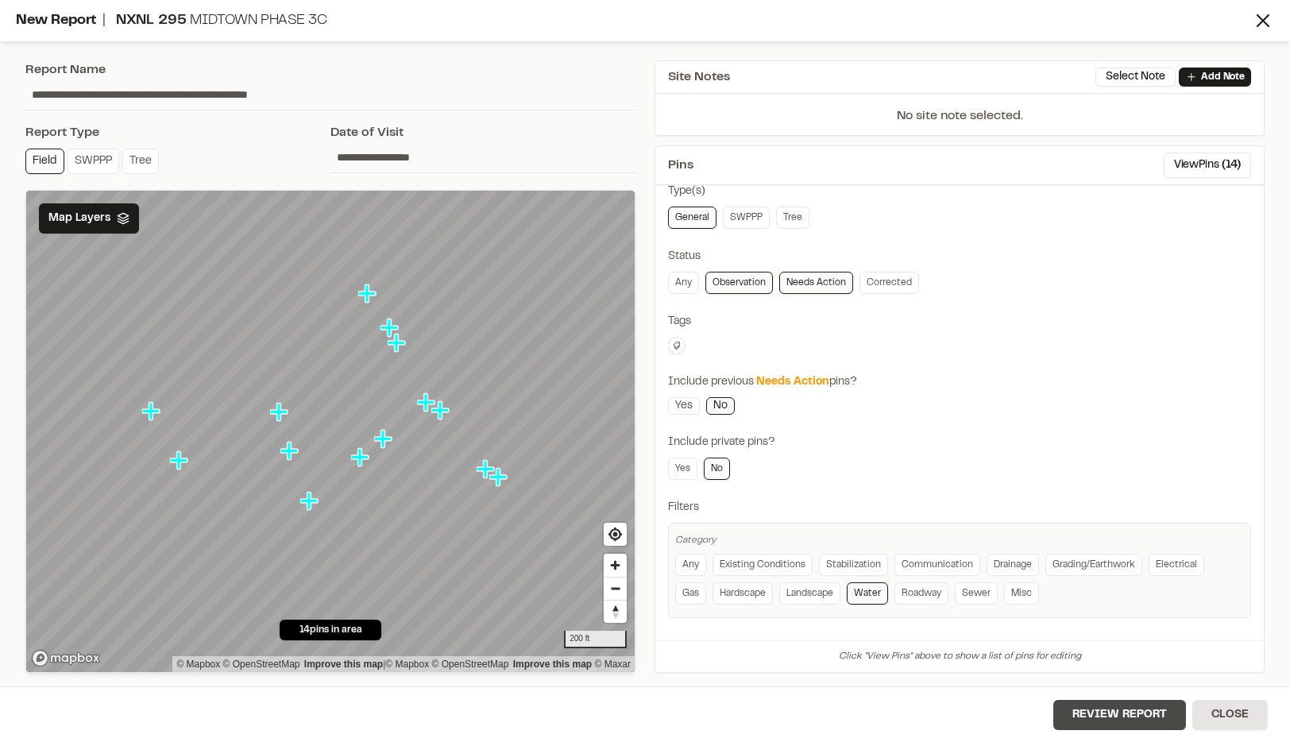
click at [1124, 714] on button "Review Report" at bounding box center [1120, 715] width 133 height 30
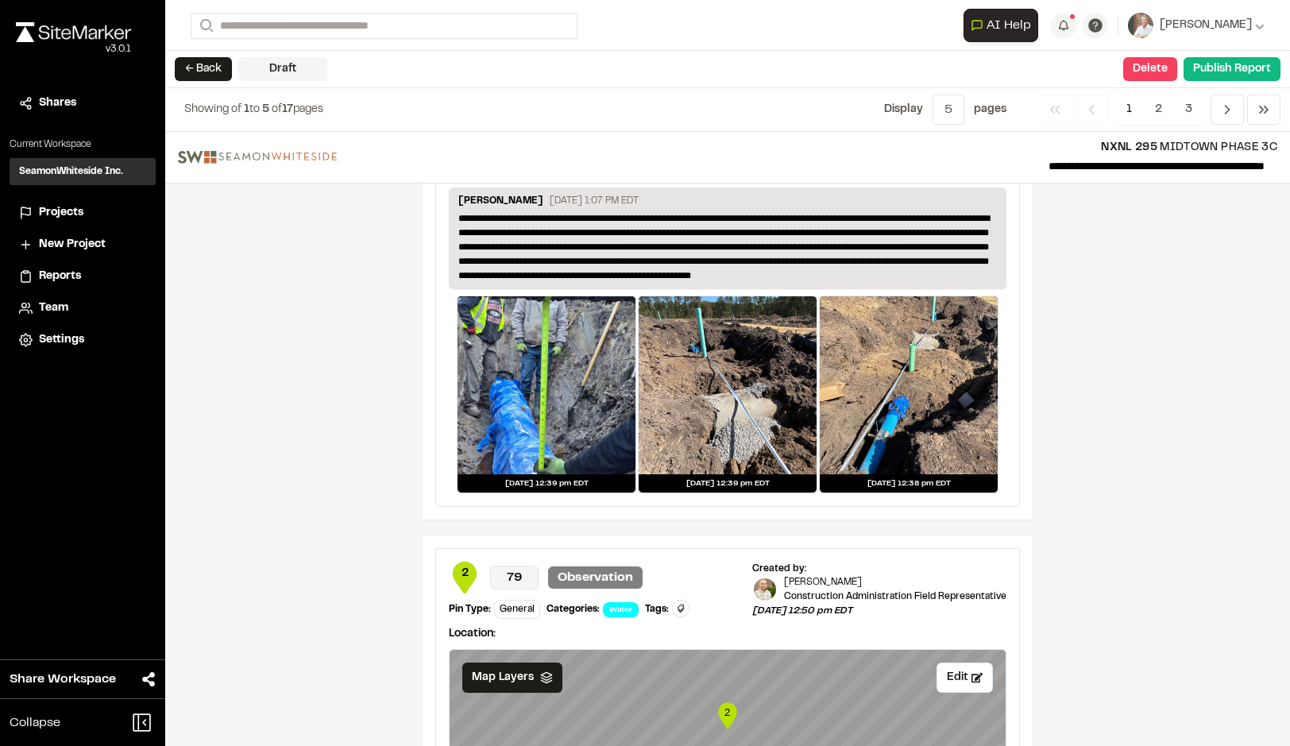
scroll to position [2543, 0]
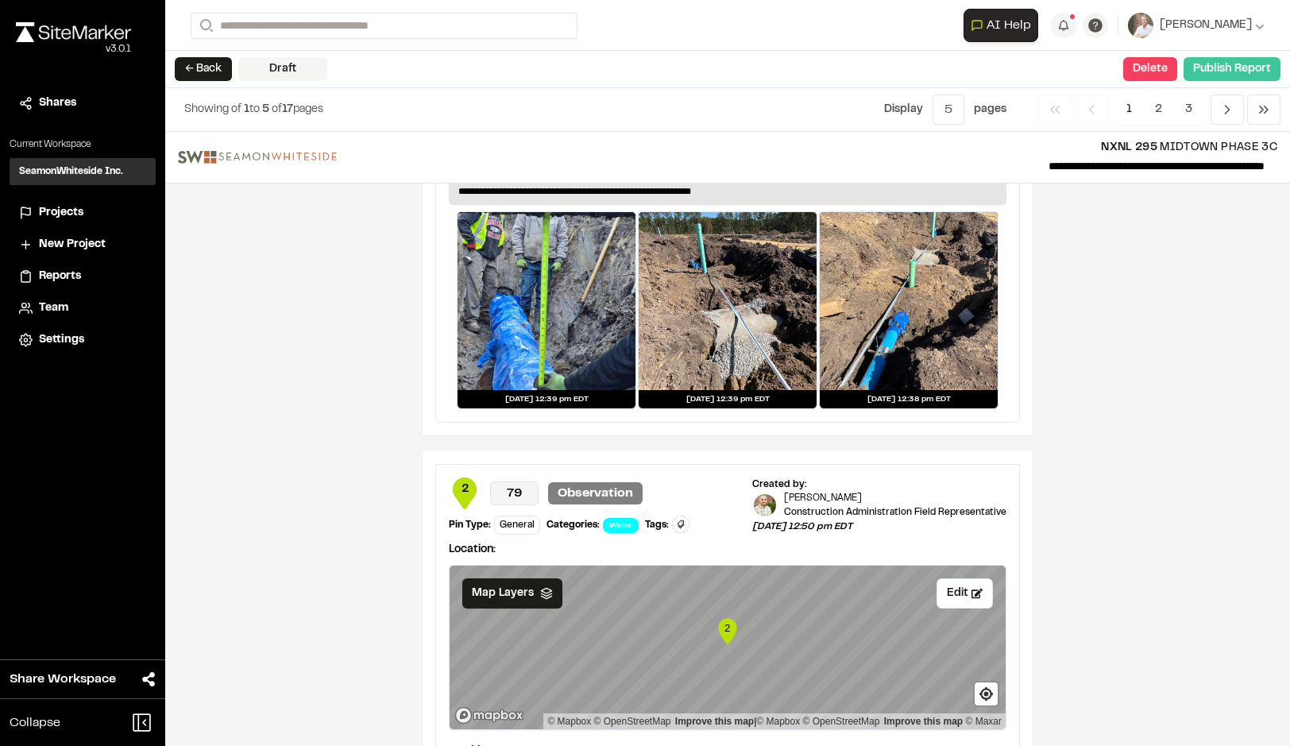
click at [1208, 68] on button "Publish Report" at bounding box center [1232, 69] width 97 height 24
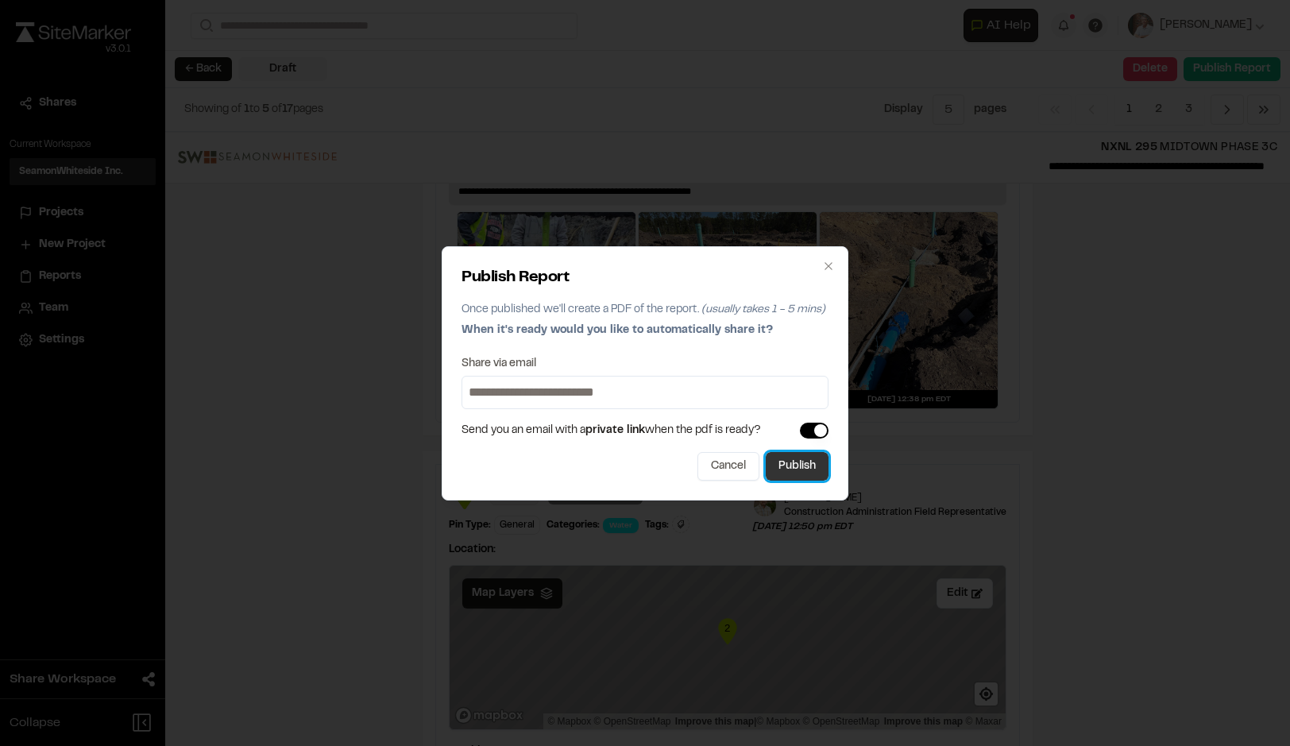
click at [803, 469] on button "Publish" at bounding box center [797, 466] width 63 height 29
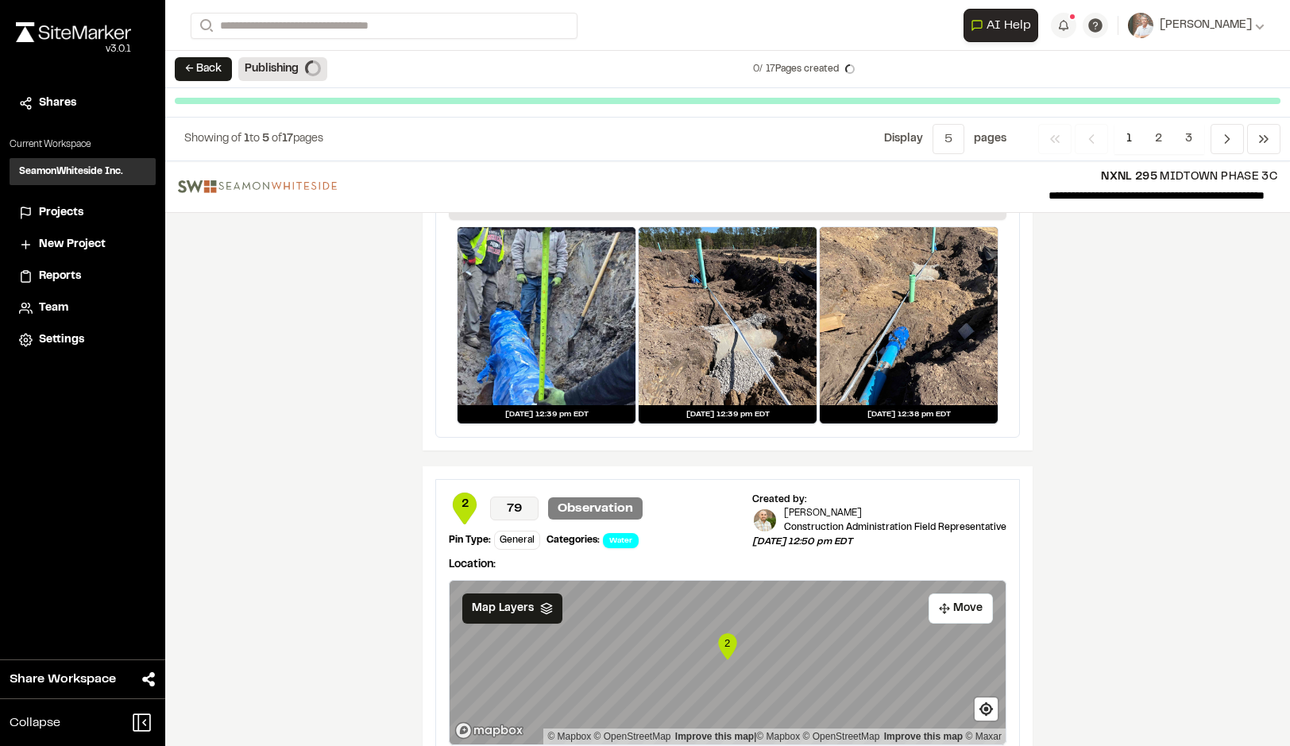
scroll to position [2528, 0]
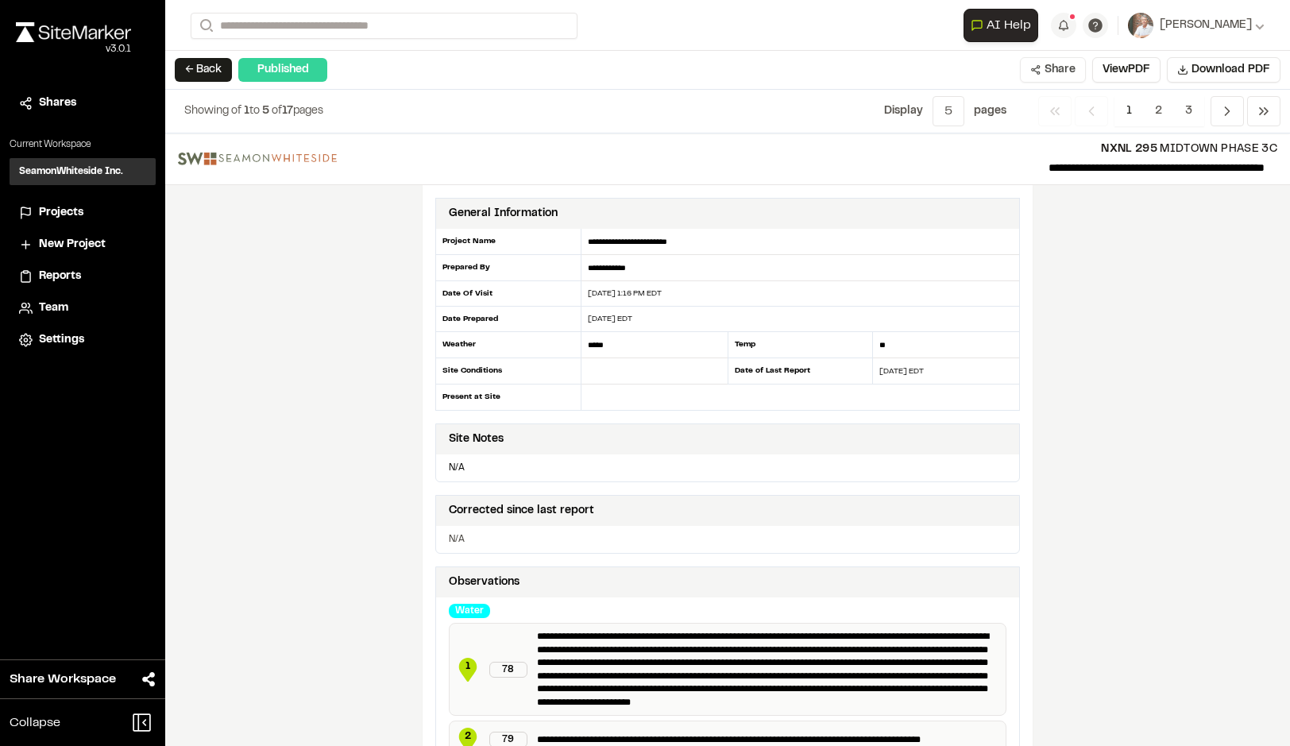
click at [1050, 73] on button "Share" at bounding box center [1053, 69] width 66 height 25
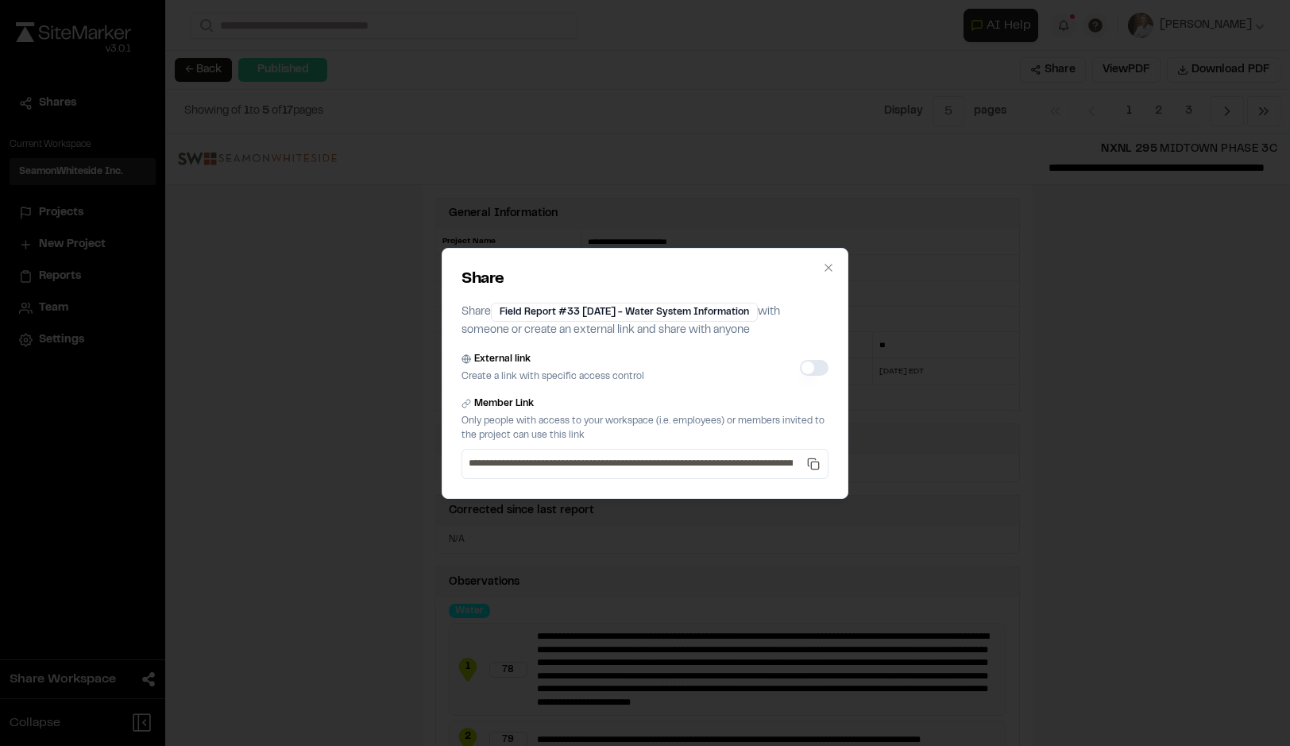
click at [822, 366] on button "External link" at bounding box center [814, 368] width 29 height 16
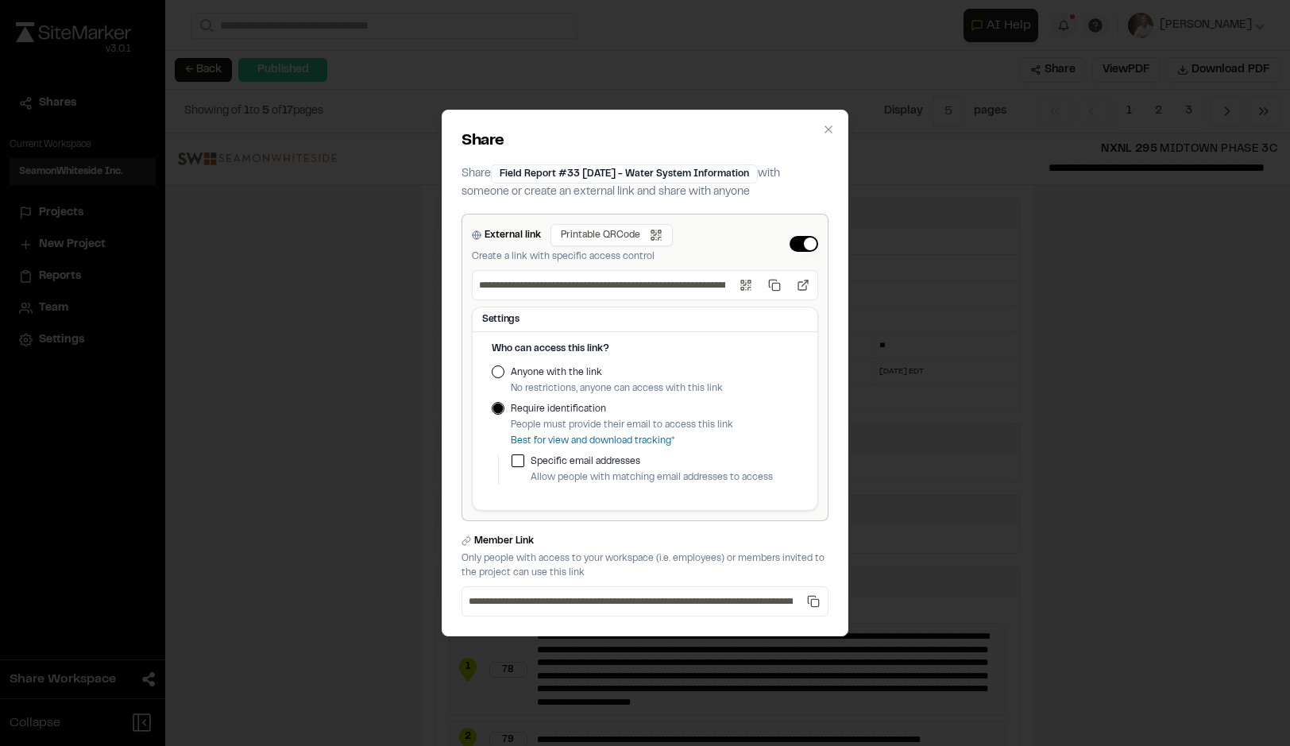
click at [496, 375] on button "Anyone with the link" at bounding box center [498, 372] width 13 height 13
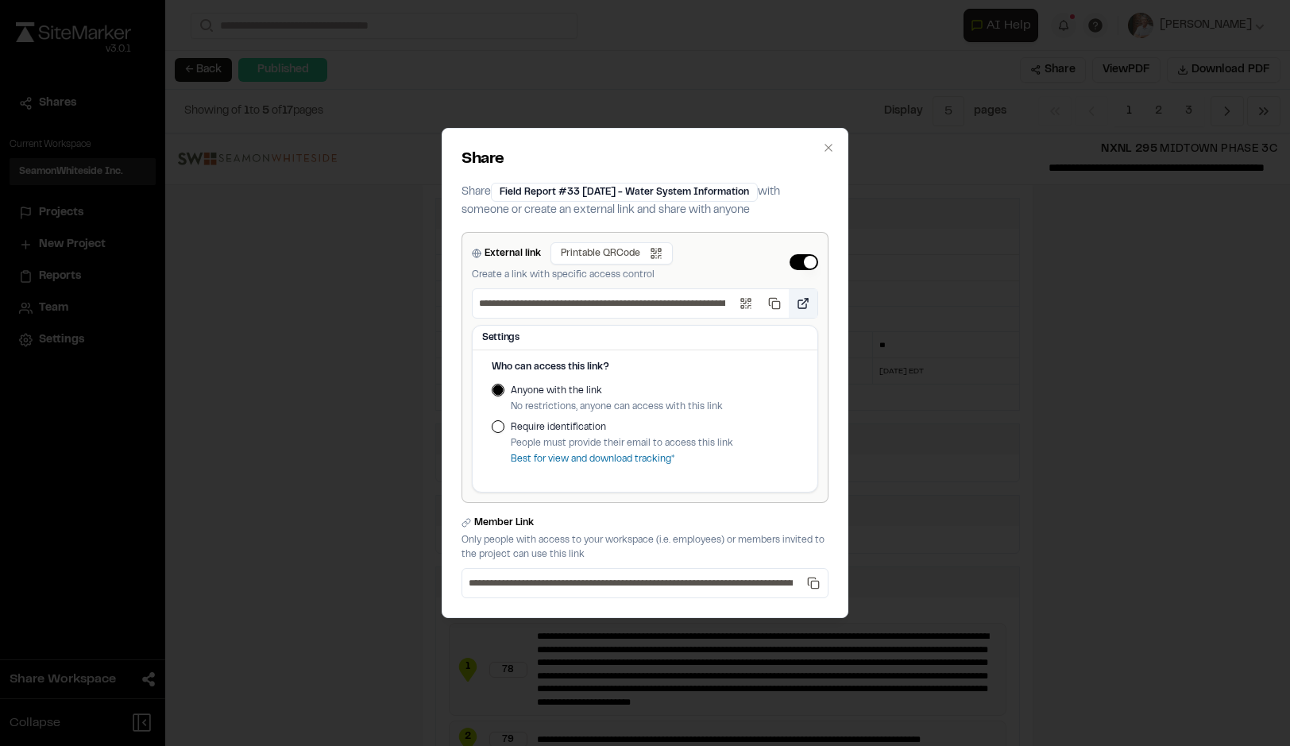
click at [800, 305] on button "Open link" at bounding box center [803, 303] width 29 height 29
click at [793, 266] on button "External link" at bounding box center [804, 262] width 29 height 16
click at [798, 265] on div "**********" at bounding box center [645, 373] width 407 height 490
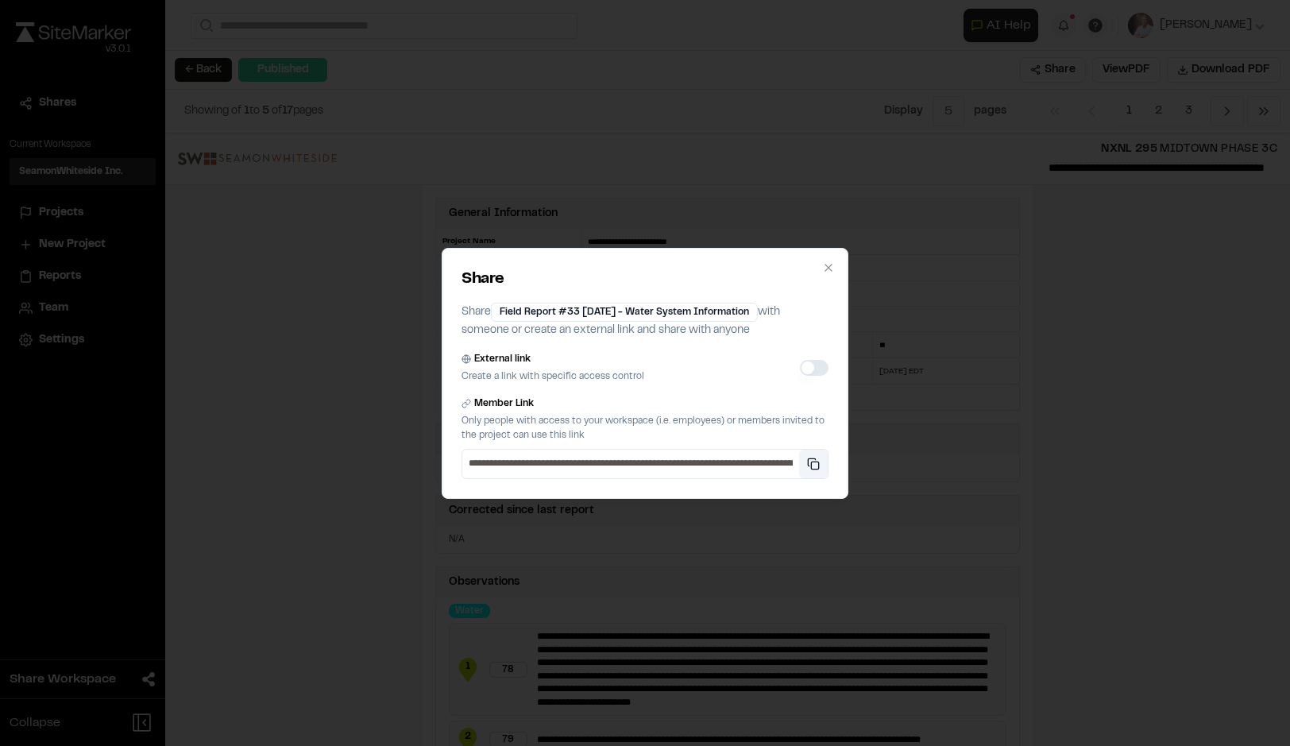
click at [818, 465] on button "Copy private link" at bounding box center [813, 464] width 29 height 29
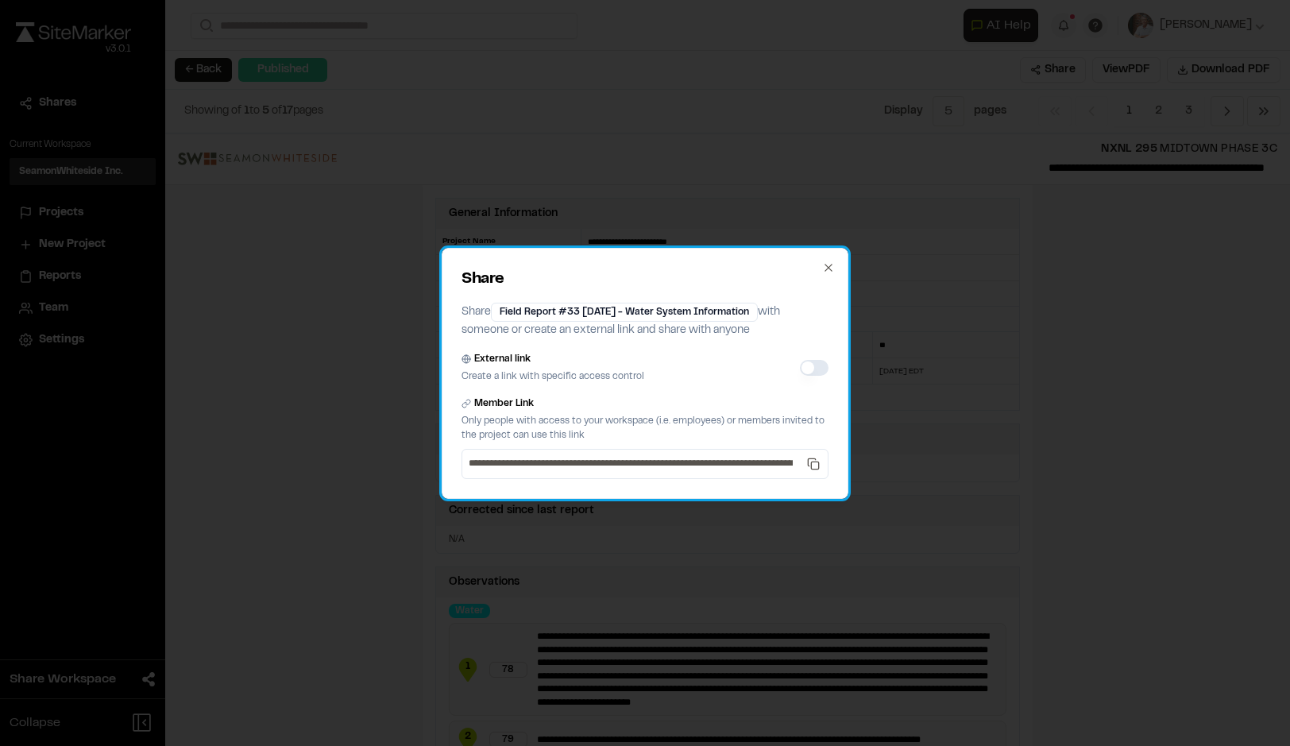
click at [823, 265] on div "**********" at bounding box center [645, 373] width 407 height 251
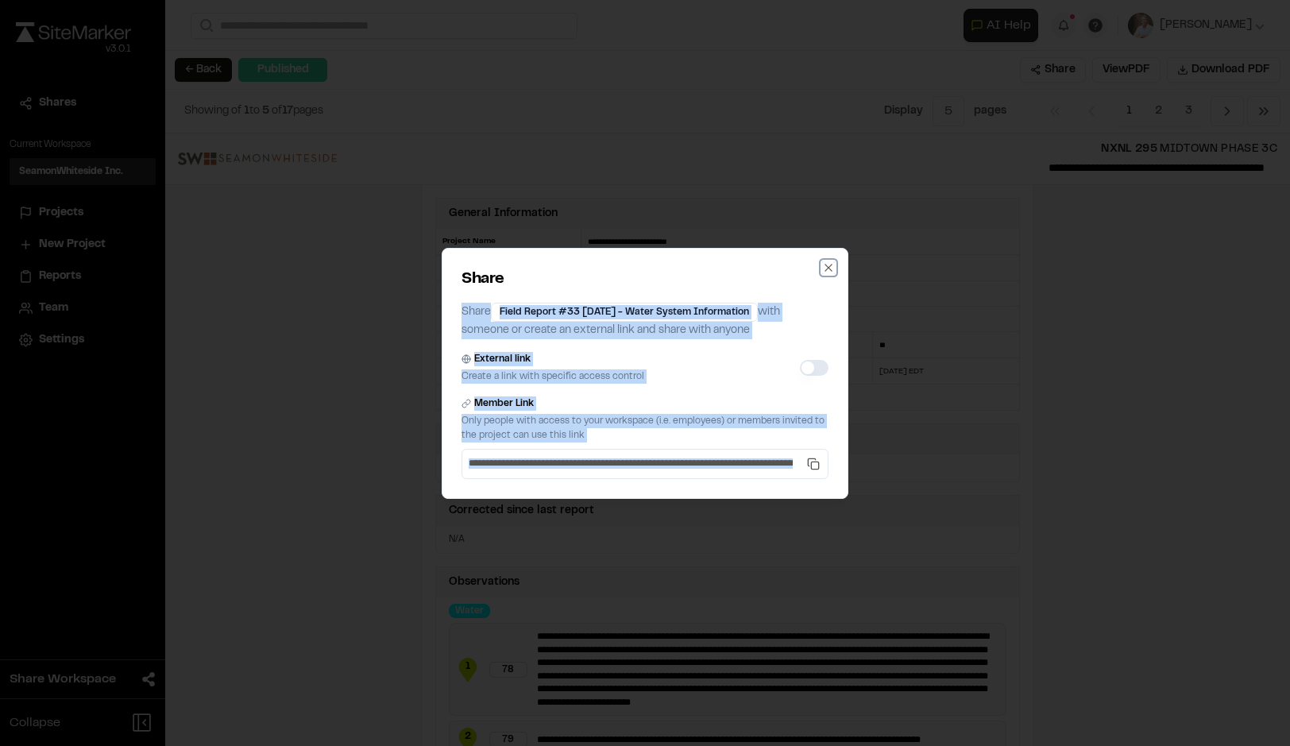
click at [824, 268] on icon "button" at bounding box center [828, 267] width 13 height 13
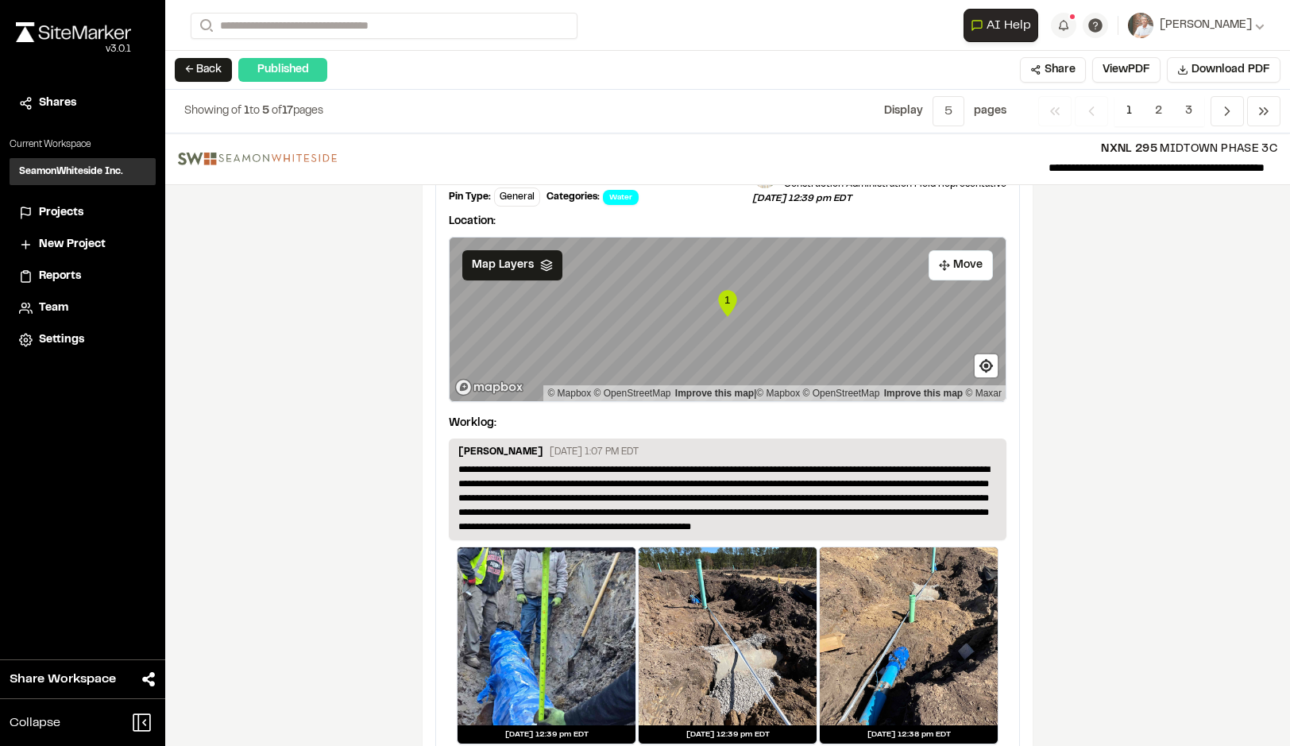
scroll to position [2145, 0]
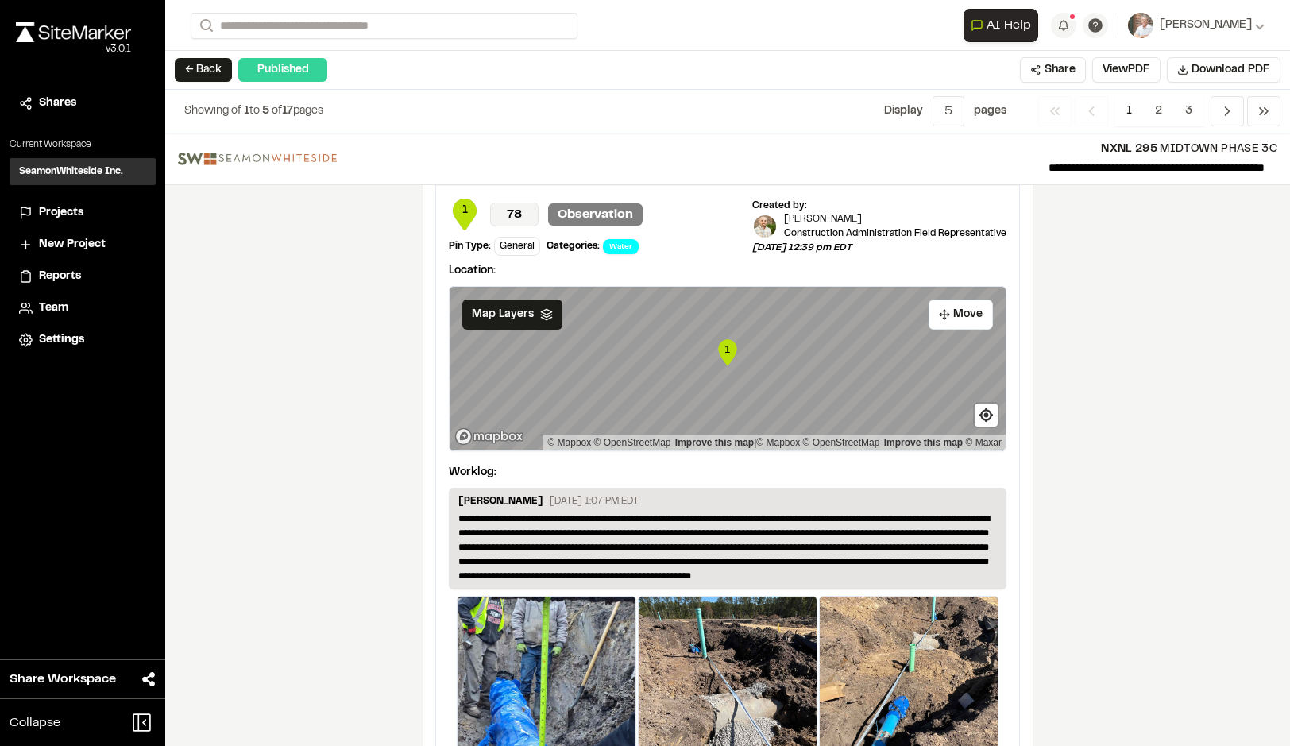
click at [322, 461] on div "**********" at bounding box center [727, 439] width 1125 height 613
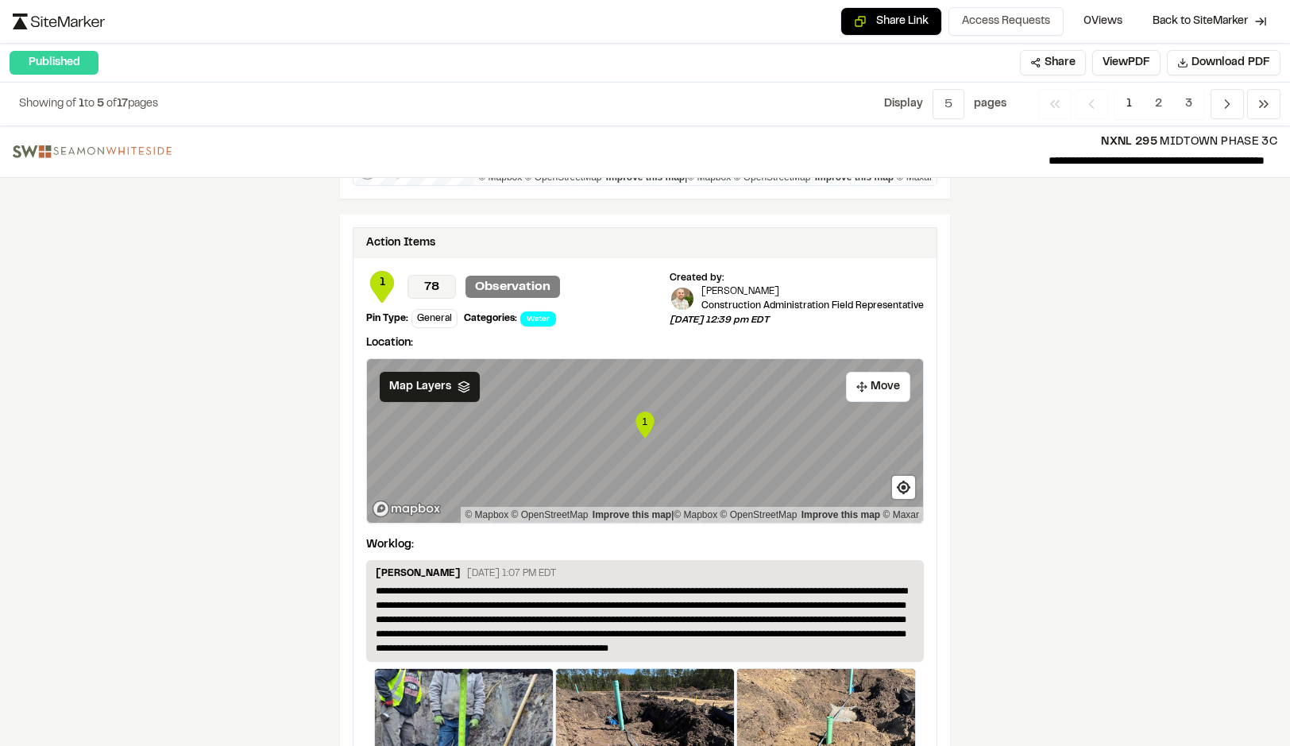
scroll to position [2384, 0]
